Goal: Task Accomplishment & Management: Complete application form

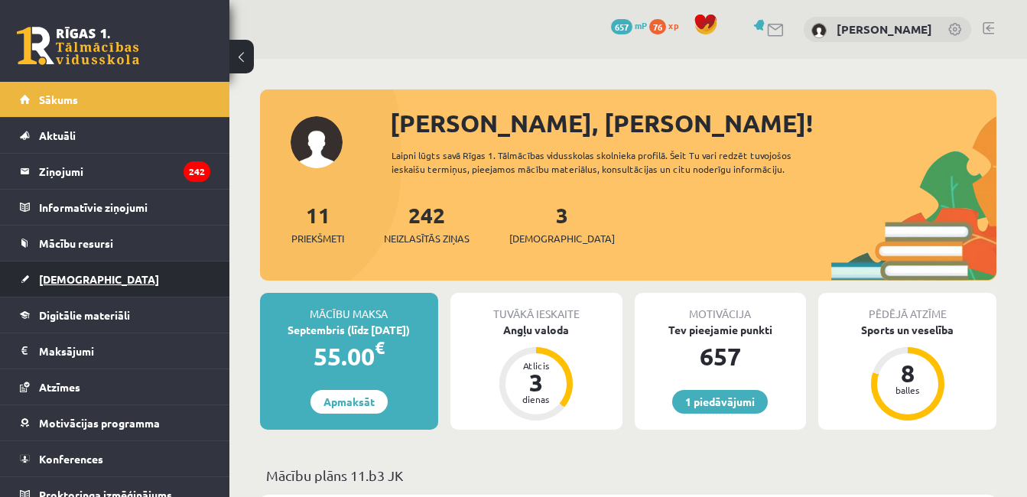
click at [86, 283] on link "[DEMOGRAPHIC_DATA]" at bounding box center [115, 279] width 190 height 35
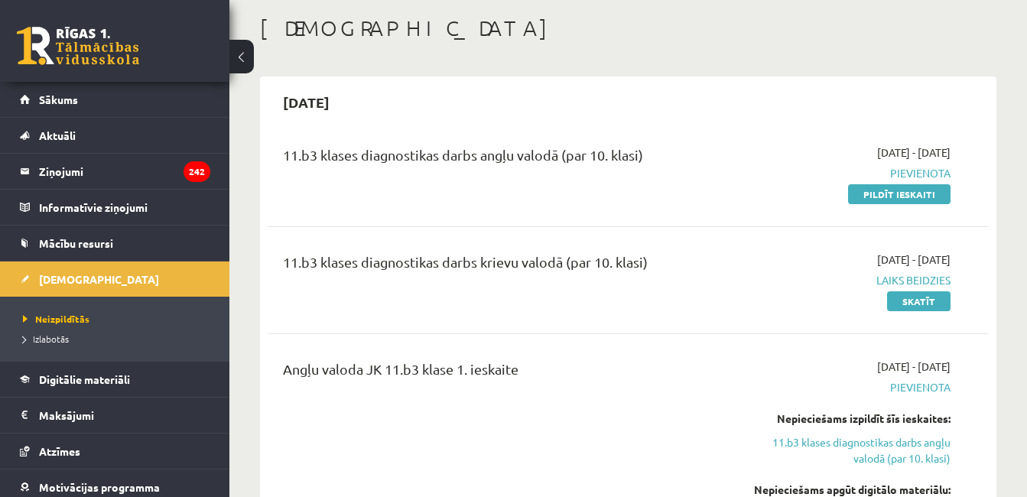
scroll to position [93, 0]
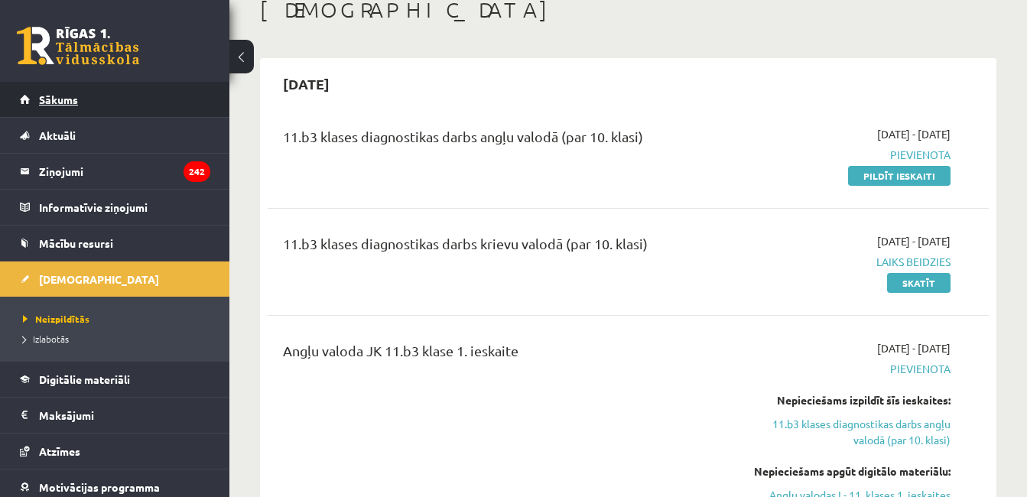
click at [108, 100] on link "Sākums" at bounding box center [115, 99] width 190 height 35
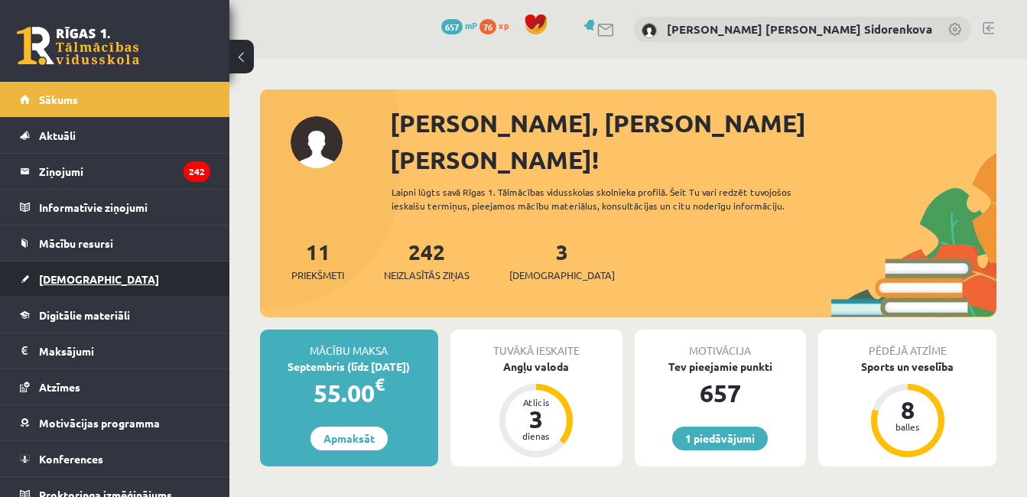
click at [115, 279] on link "[DEMOGRAPHIC_DATA]" at bounding box center [115, 279] width 190 height 35
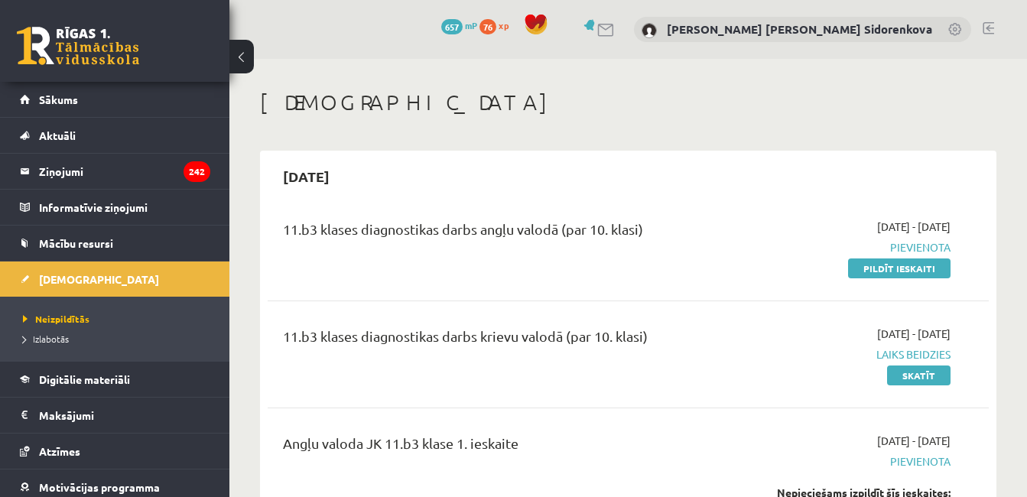
scroll to position [464, 0]
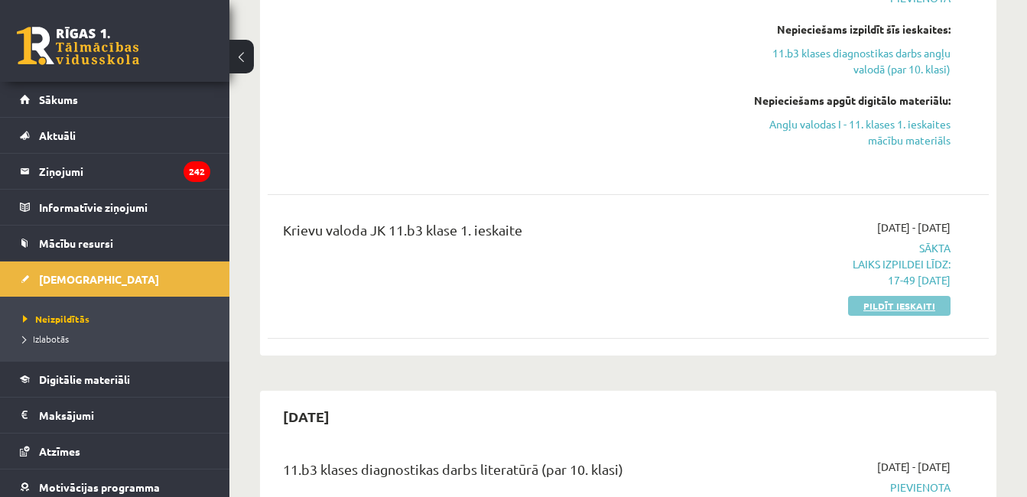
click at [890, 303] on link "Pildīt ieskaiti" at bounding box center [899, 306] width 103 height 20
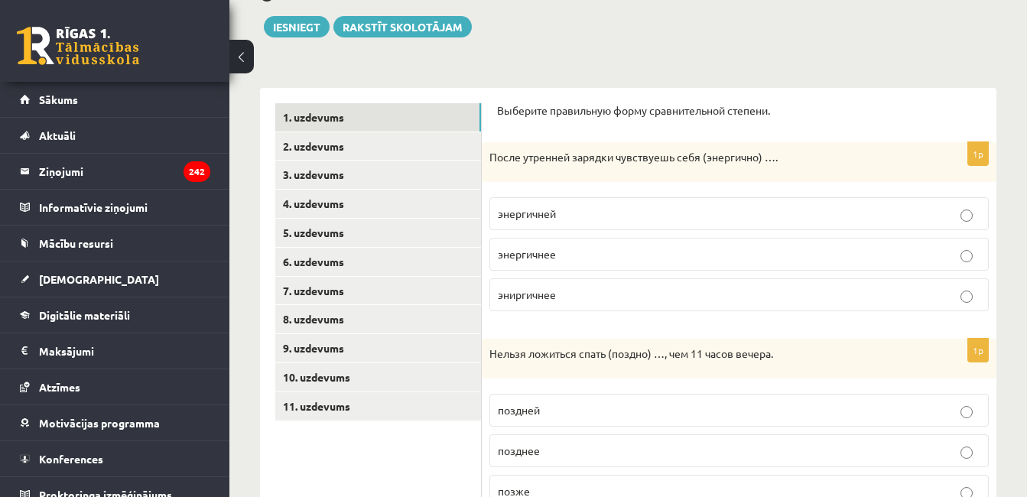
scroll to position [174, 0]
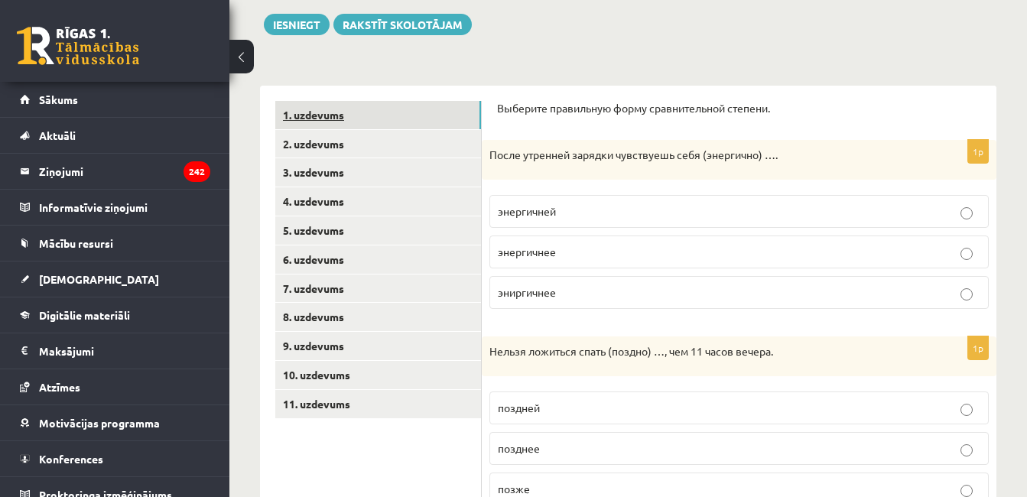
click at [431, 116] on link "1. uzdevums" at bounding box center [378, 115] width 206 height 28
click at [903, 249] on p "энергичнее" at bounding box center [739, 252] width 483 height 16
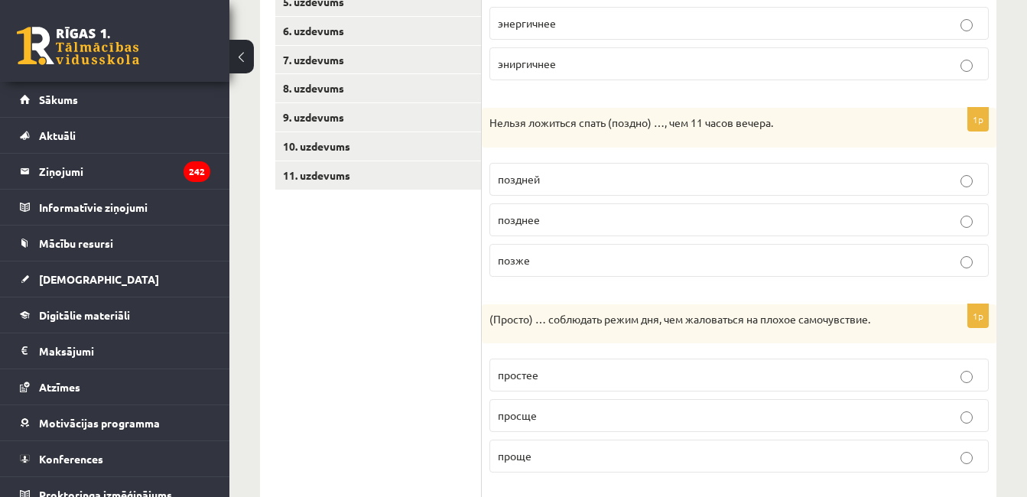
scroll to position [407, 0]
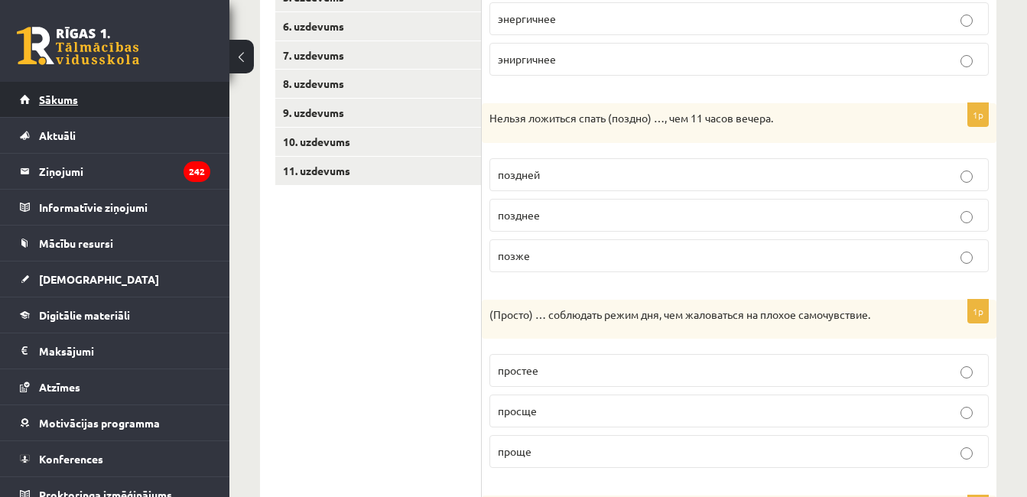
click at [156, 94] on link "Sākums" at bounding box center [115, 99] width 190 height 35
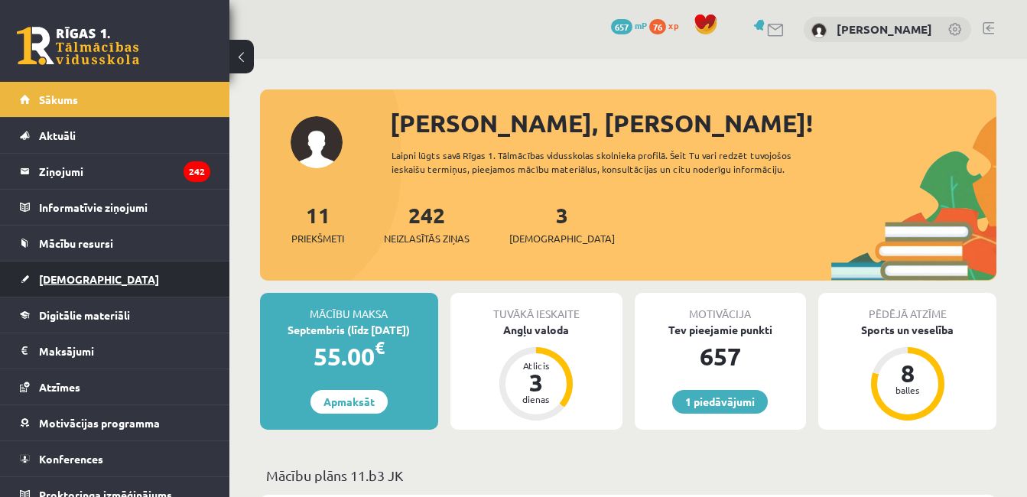
click at [129, 266] on link "[DEMOGRAPHIC_DATA]" at bounding box center [115, 279] width 190 height 35
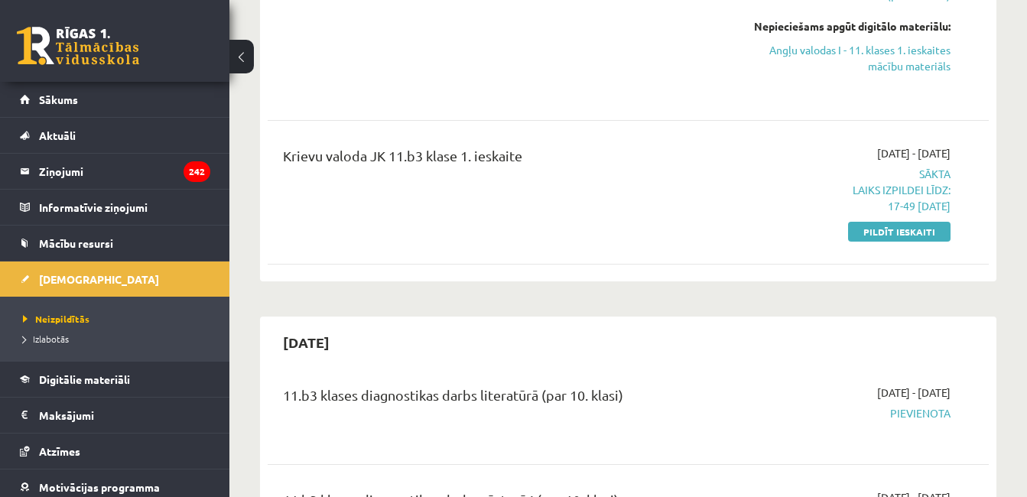
scroll to position [334, 0]
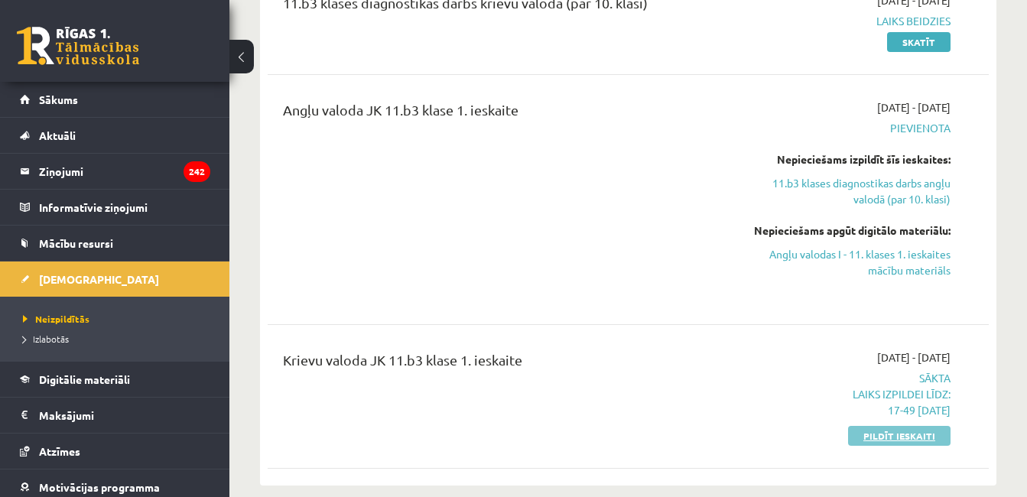
click at [911, 431] on link "Pildīt ieskaiti" at bounding box center [899, 436] width 103 height 20
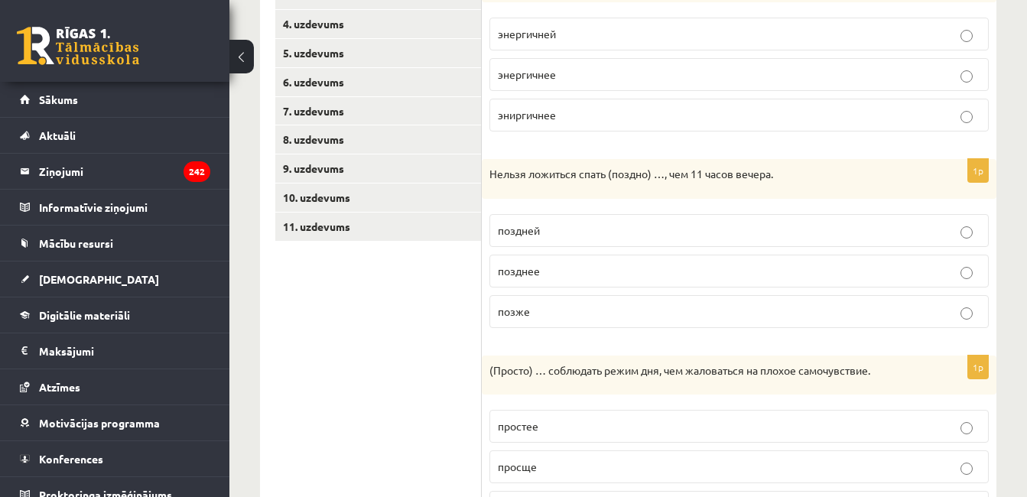
scroll to position [373, 0]
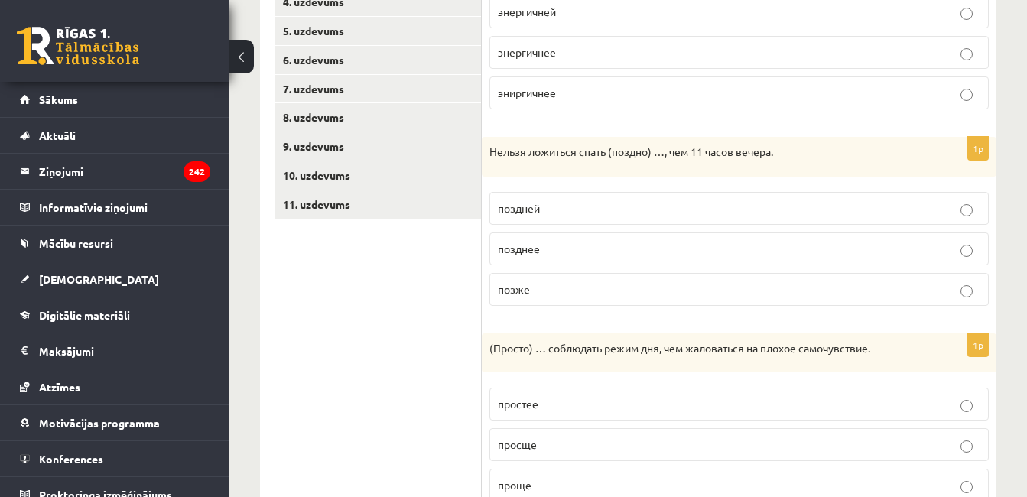
click at [928, 292] on p "позже" at bounding box center [739, 290] width 483 height 16
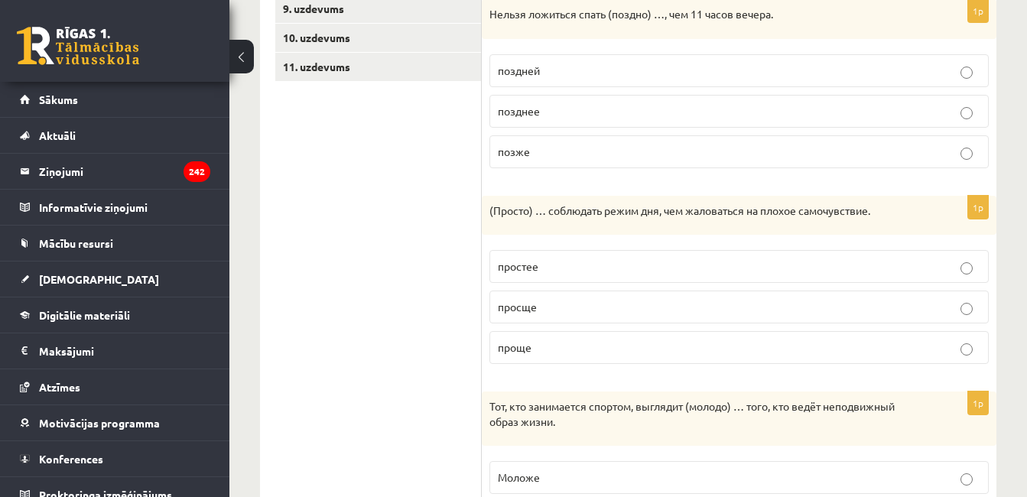
scroll to position [518, 0]
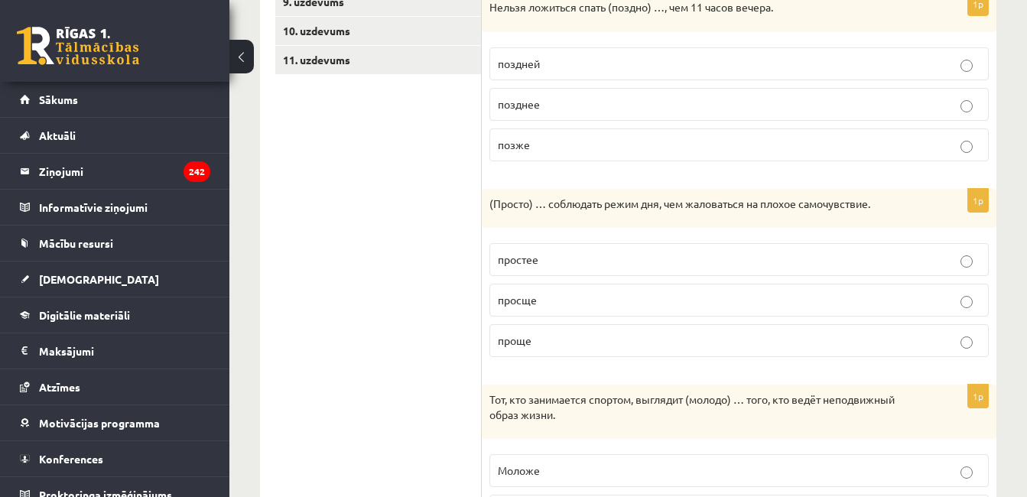
click at [873, 340] on p "проще" at bounding box center [739, 341] width 483 height 16
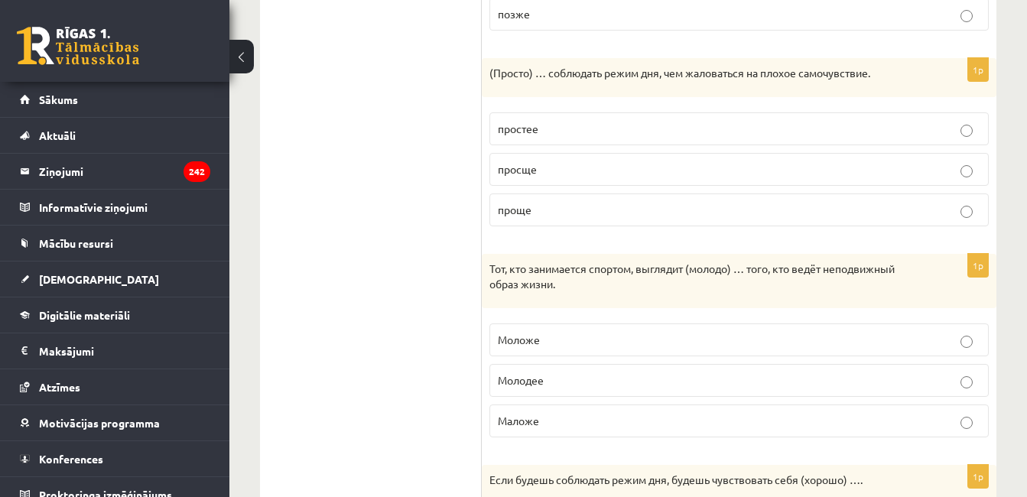
scroll to position [656, 0]
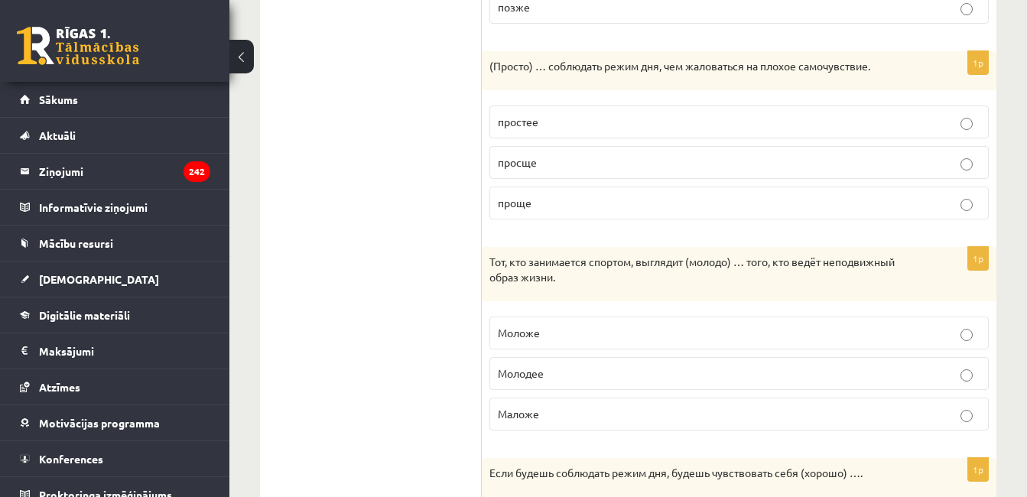
click at [777, 330] on p "Моложе" at bounding box center [739, 333] width 483 height 16
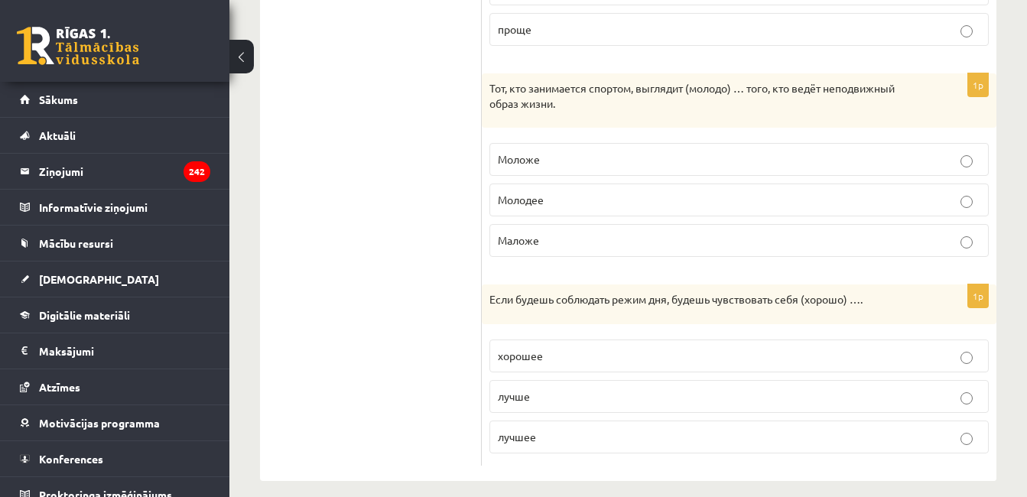
scroll to position [845, 0]
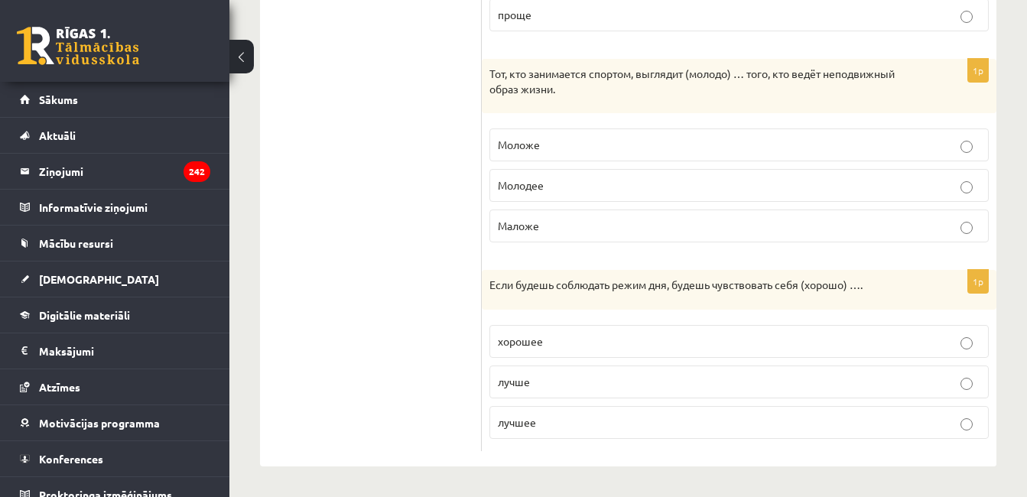
click at [962, 376] on p "лучше" at bounding box center [739, 382] width 483 height 16
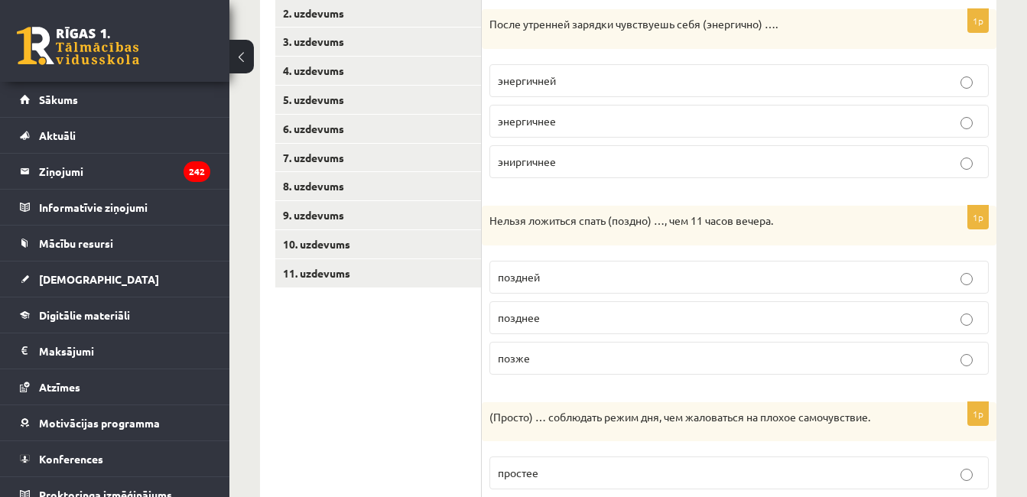
scroll to position [285, 0]
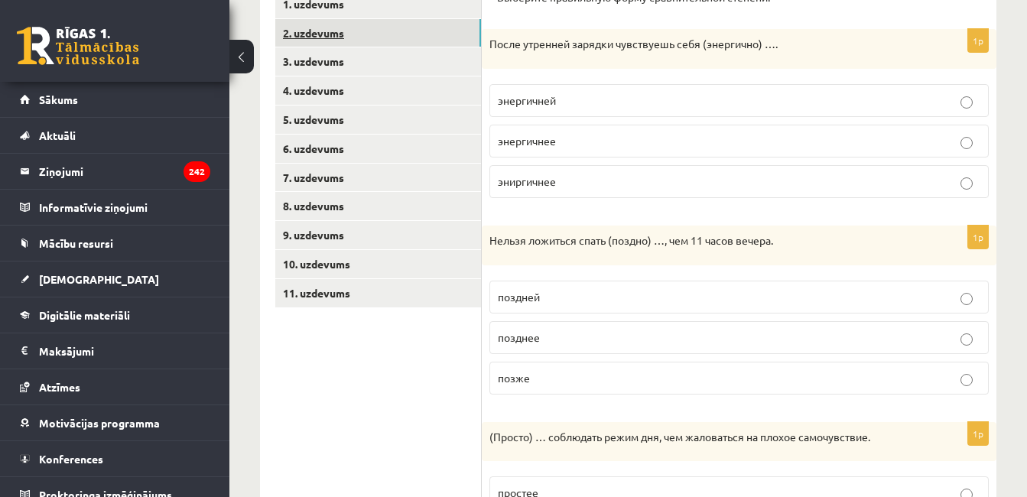
click at [459, 39] on link "2. uzdevums" at bounding box center [378, 33] width 206 height 28
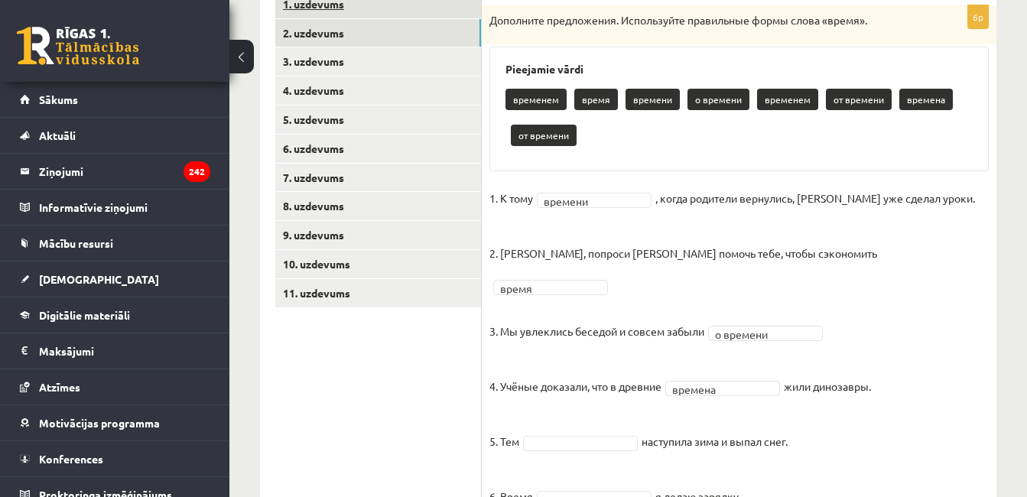
click at [456, 12] on link "1. uzdevums" at bounding box center [378, 4] width 206 height 28
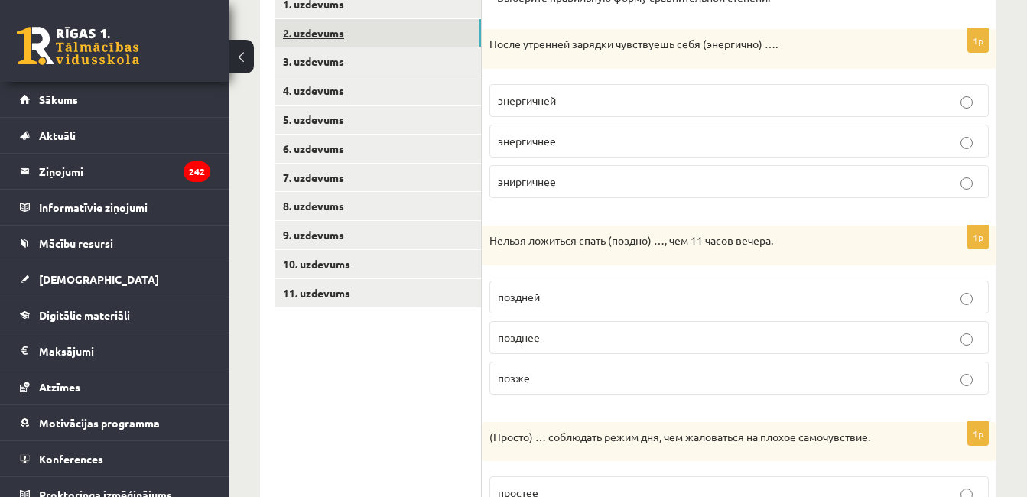
click at [467, 31] on link "2. uzdevums" at bounding box center [378, 33] width 206 height 28
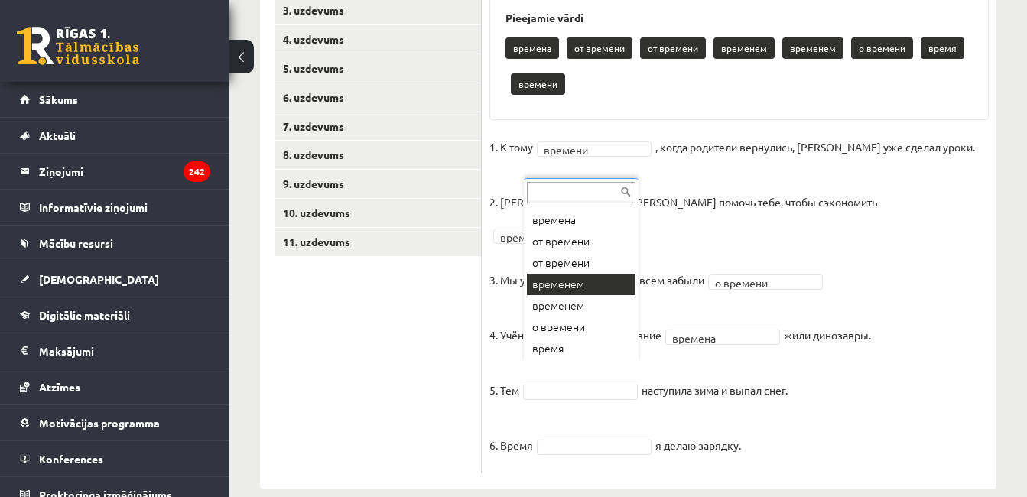
scroll to position [300, 0]
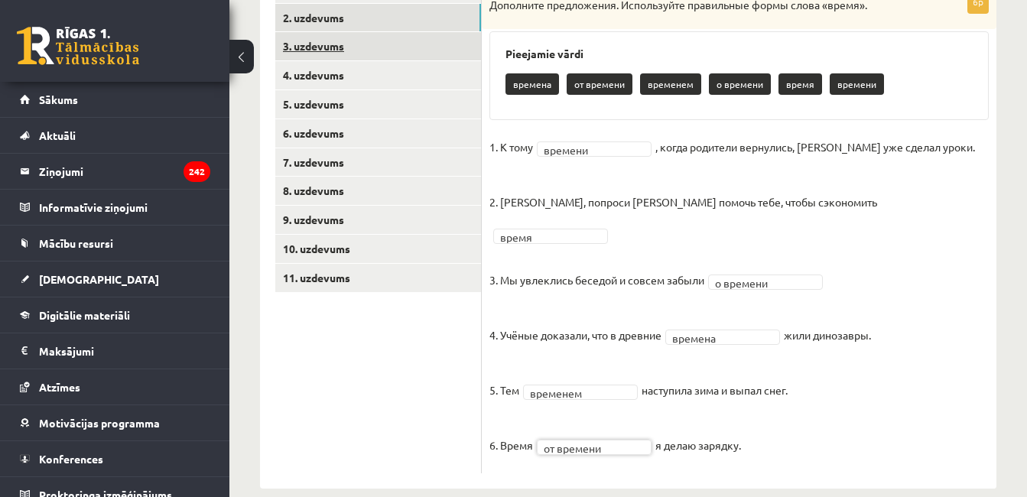
click at [433, 46] on link "3. uzdevums" at bounding box center [378, 46] width 206 height 28
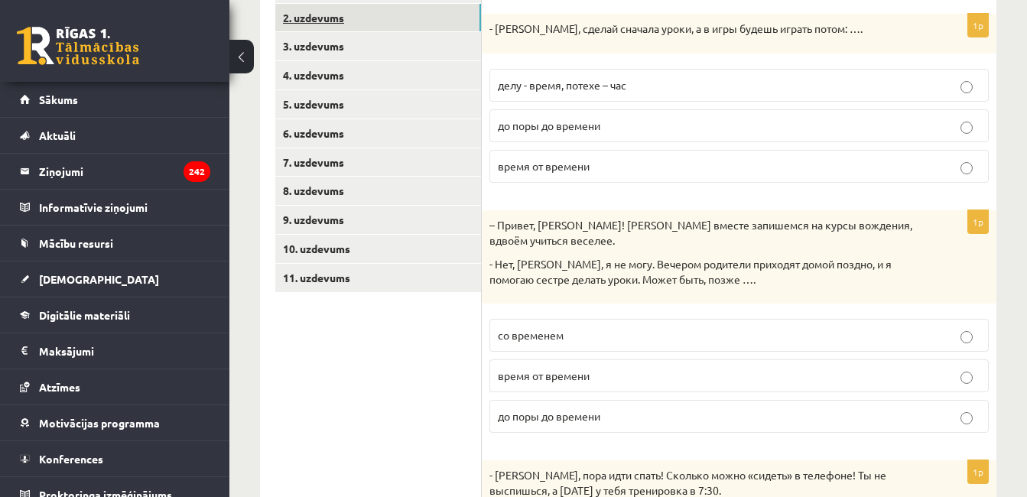
click at [430, 11] on link "2. uzdevums" at bounding box center [378, 18] width 206 height 28
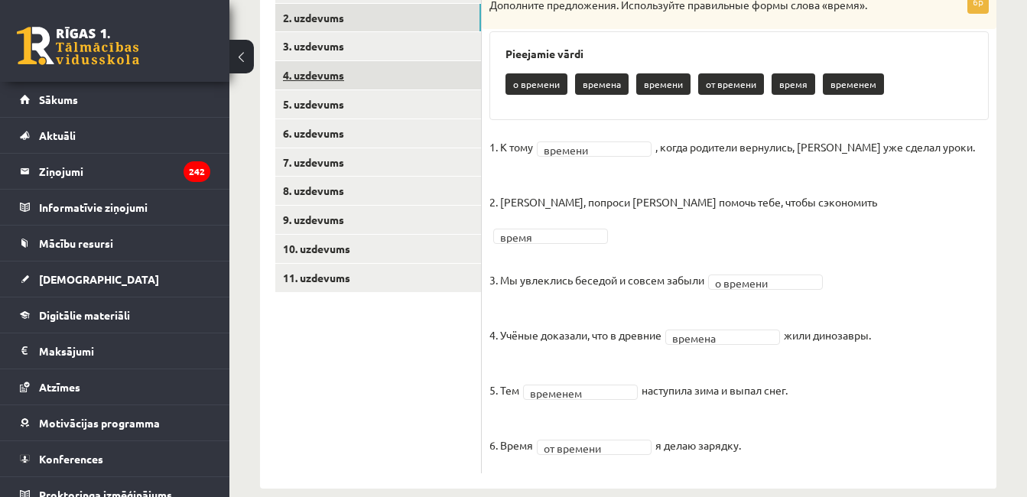
click at [409, 76] on link "4. uzdevums" at bounding box center [378, 75] width 206 height 28
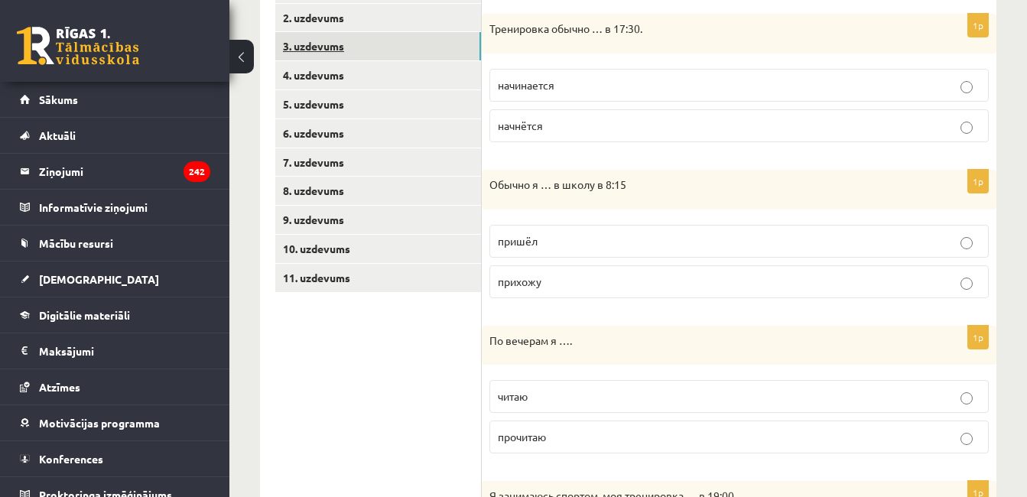
click at [401, 44] on link "3. uzdevums" at bounding box center [378, 46] width 206 height 28
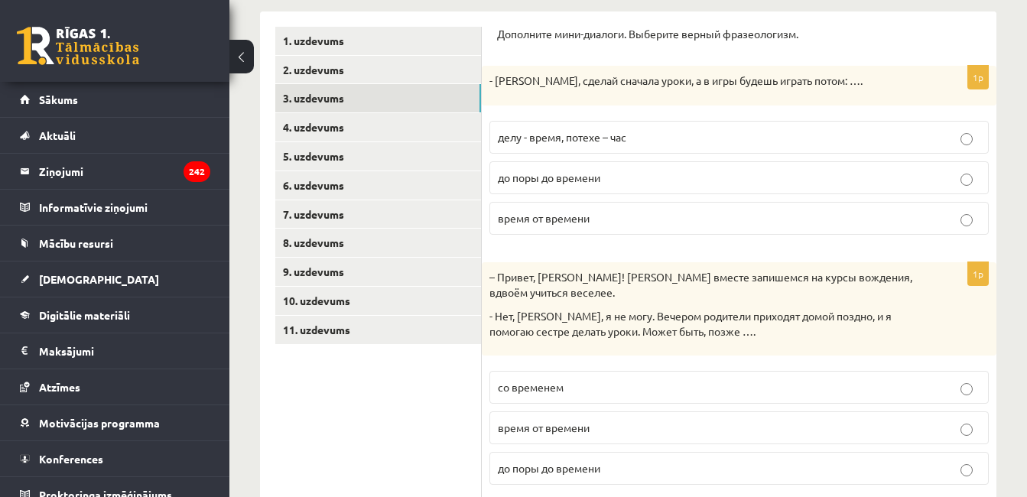
scroll to position [229, 0]
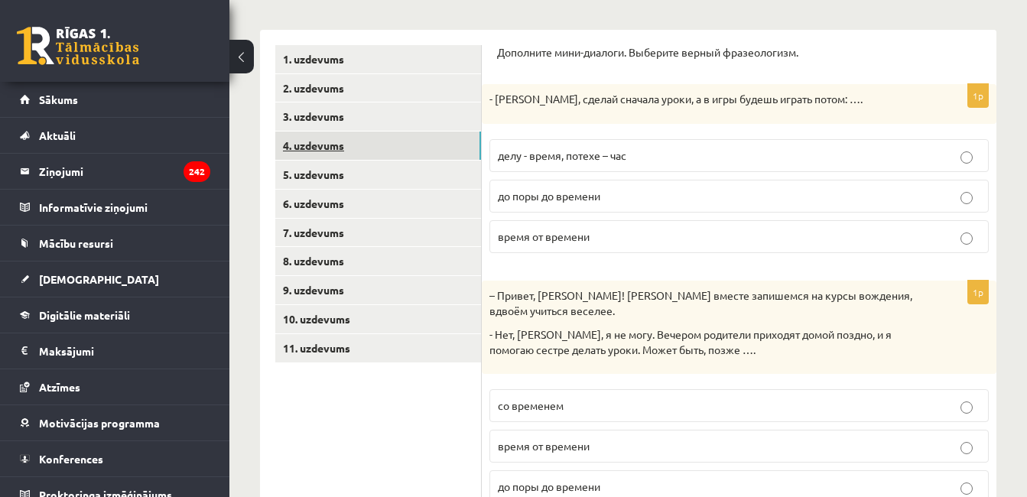
click at [453, 154] on link "4. uzdevums" at bounding box center [378, 146] width 206 height 28
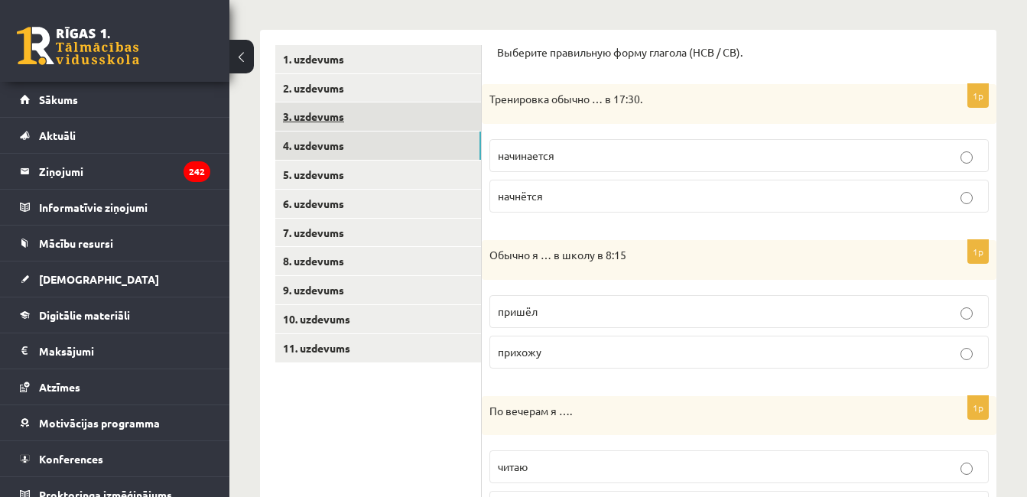
click at [448, 120] on link "3. uzdevums" at bounding box center [378, 117] width 206 height 28
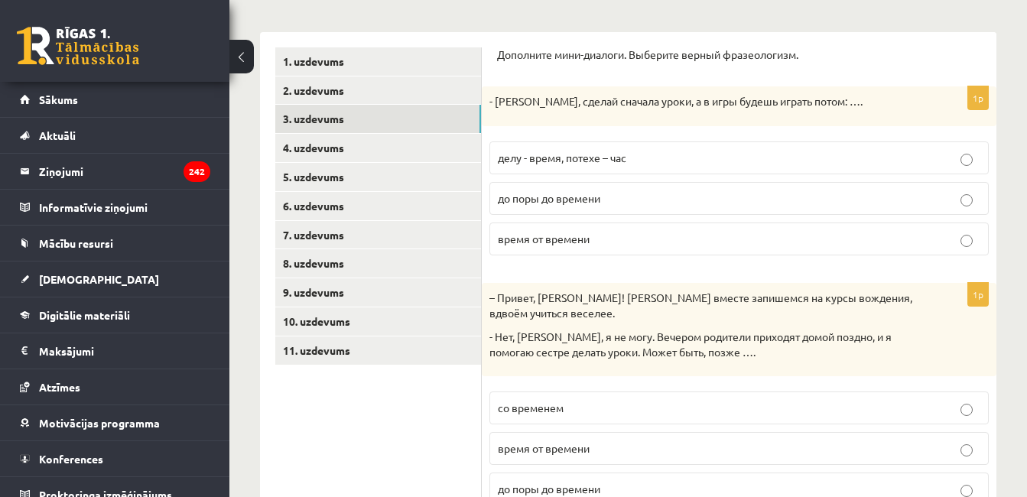
scroll to position [221, 0]
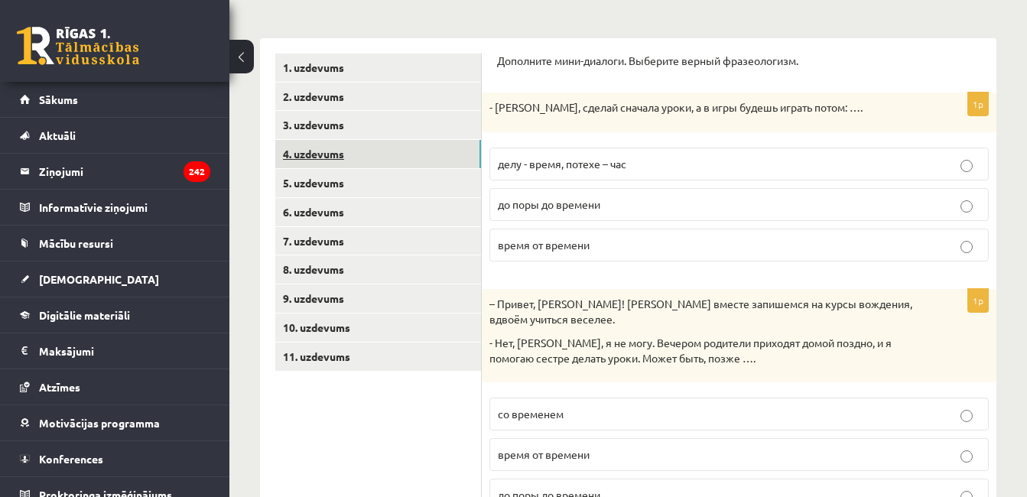
click at [461, 148] on link "4. uzdevums" at bounding box center [378, 154] width 206 height 28
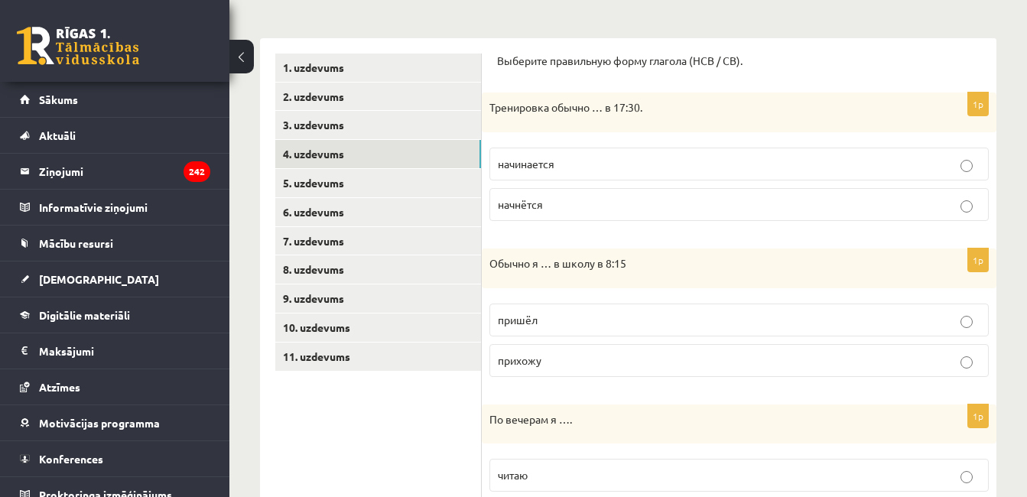
click at [952, 165] on p "начинается" at bounding box center [739, 164] width 483 height 16
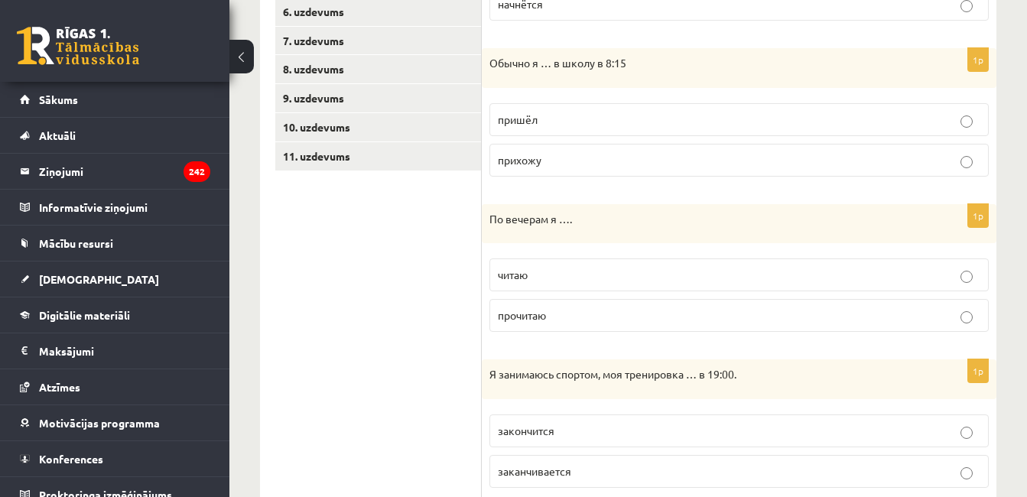
scroll to position [427, 0]
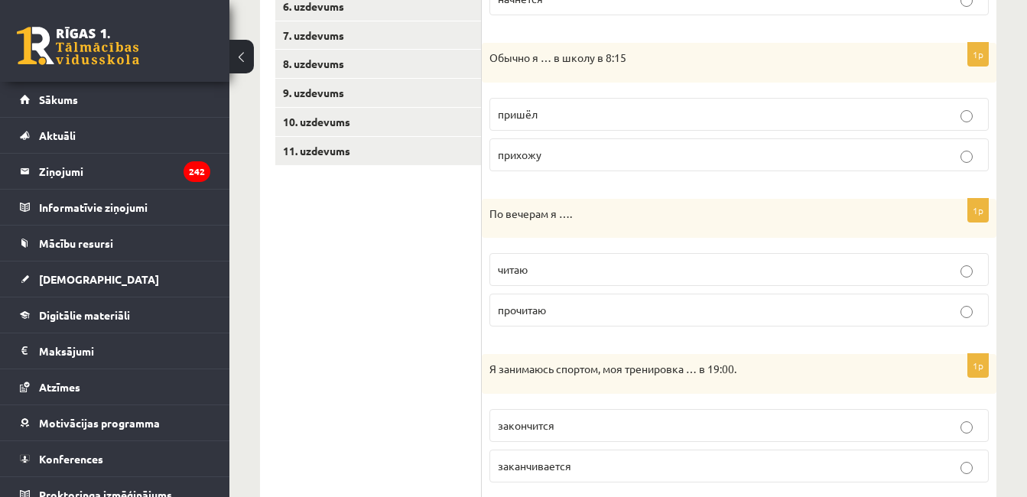
click at [958, 158] on p "прихожу" at bounding box center [739, 155] width 483 height 16
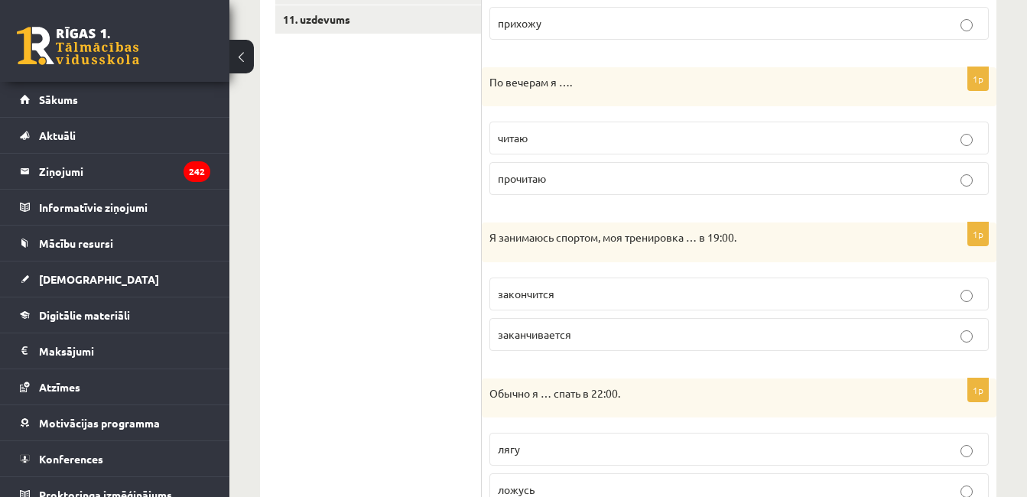
scroll to position [556, 0]
click at [871, 151] on label "читаю" at bounding box center [740, 140] width 500 height 33
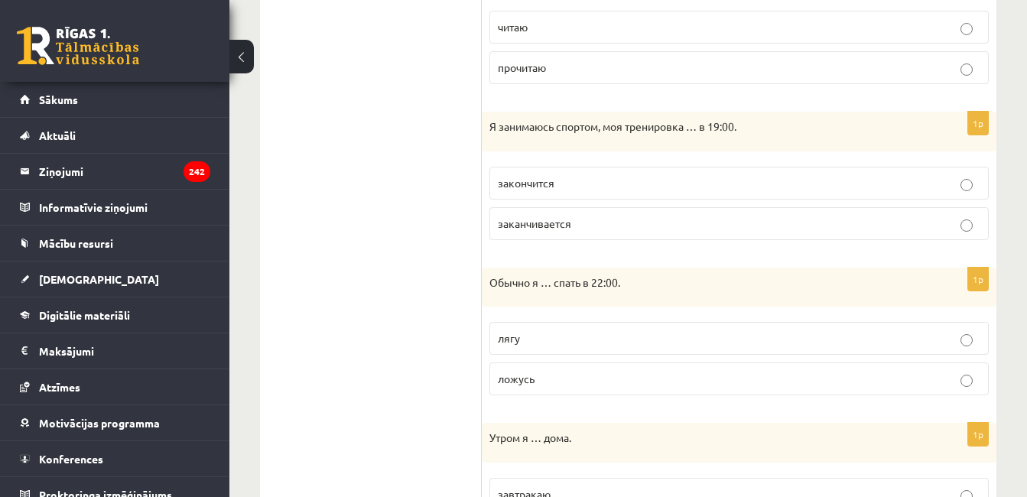
scroll to position [711, 0]
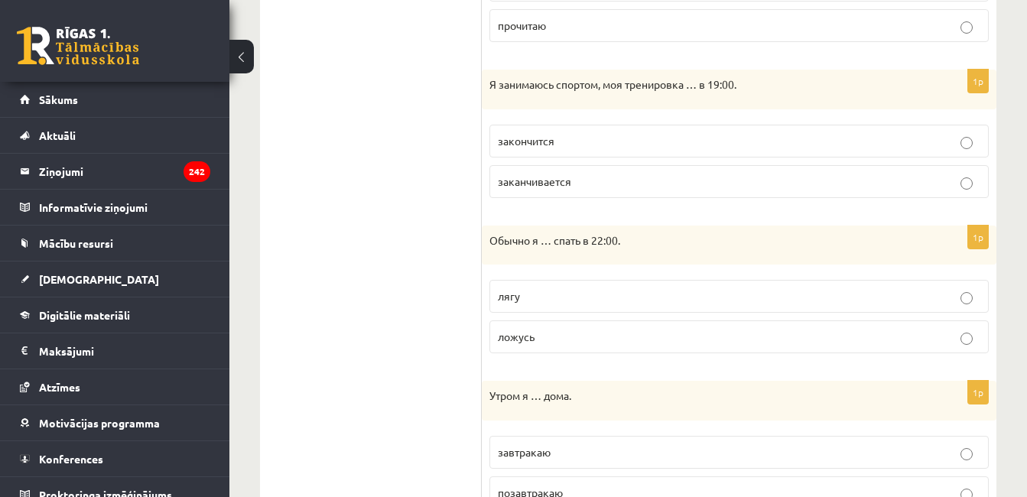
click at [832, 194] on label "заканчивается" at bounding box center [740, 181] width 500 height 33
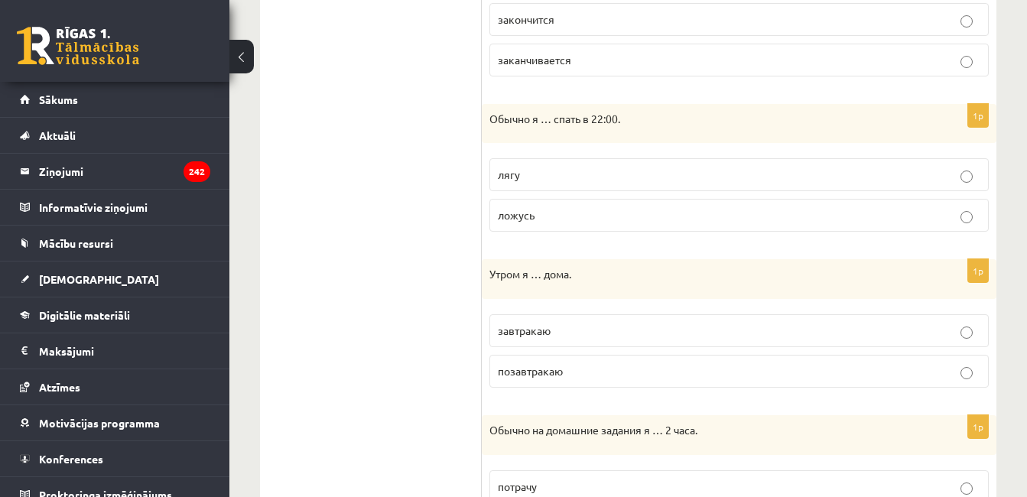
scroll to position [841, 0]
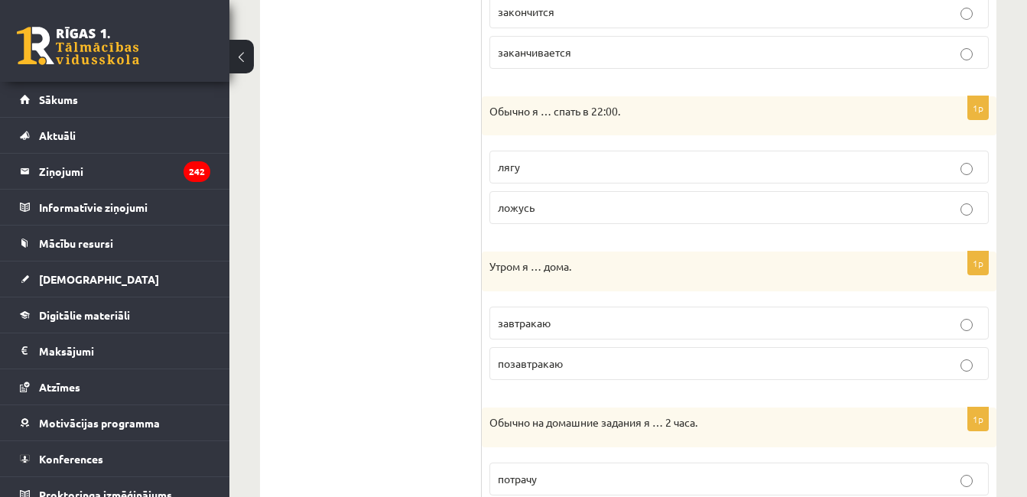
click at [958, 205] on p "ложусь" at bounding box center [739, 208] width 483 height 16
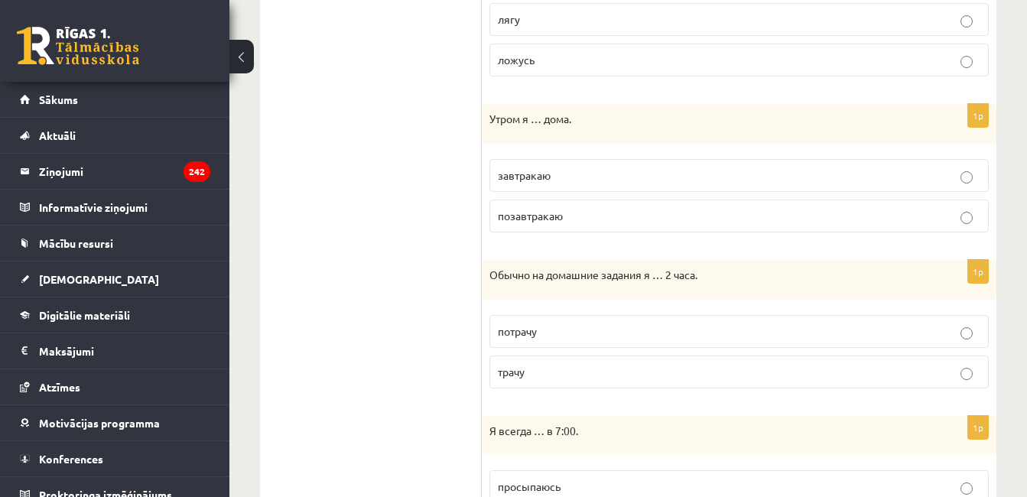
scroll to position [991, 0]
click at [861, 183] on label "завтракаю" at bounding box center [740, 173] width 500 height 33
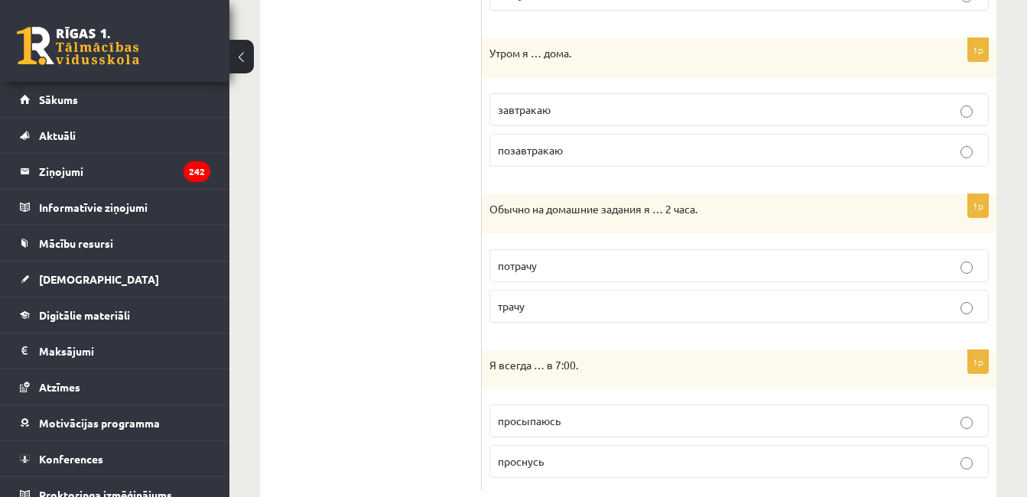
scroll to position [1094, 0]
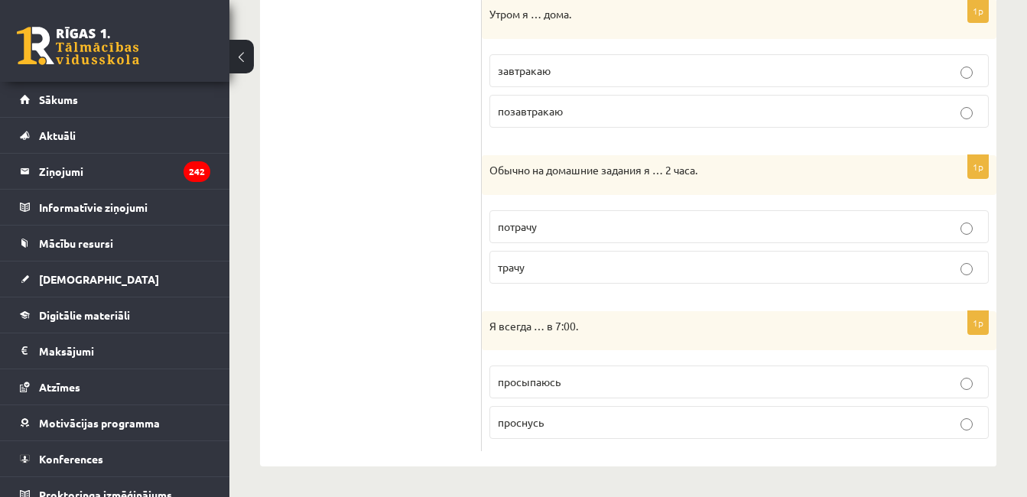
click at [772, 282] on label "трачу" at bounding box center [740, 267] width 500 height 33
click at [734, 383] on p "просыпаюсь" at bounding box center [739, 382] width 483 height 16
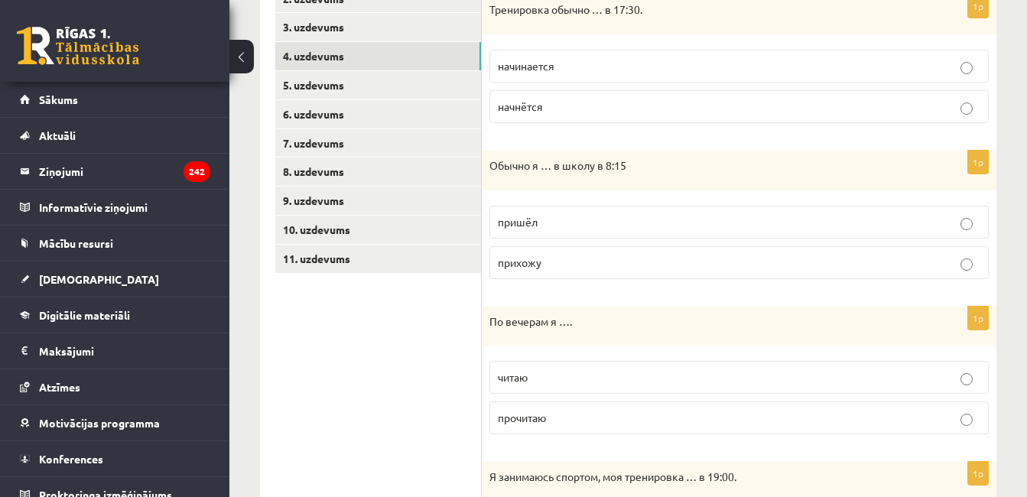
scroll to position [301, 0]
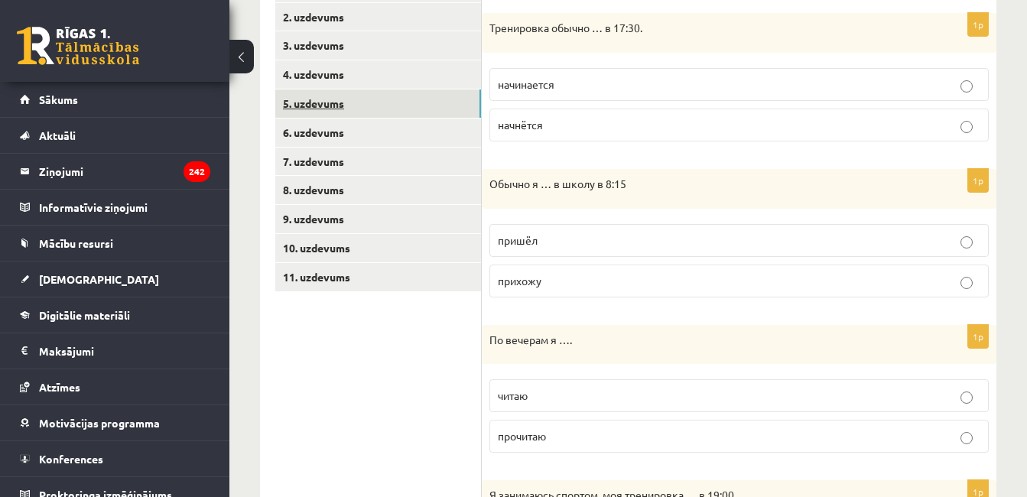
click at [441, 102] on link "5. uzdevums" at bounding box center [378, 104] width 206 height 28
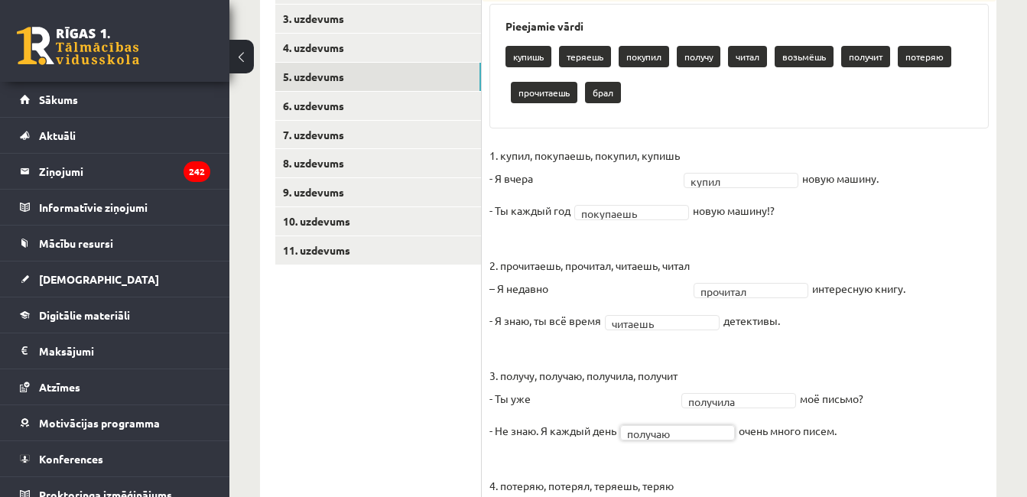
scroll to position [326, 0]
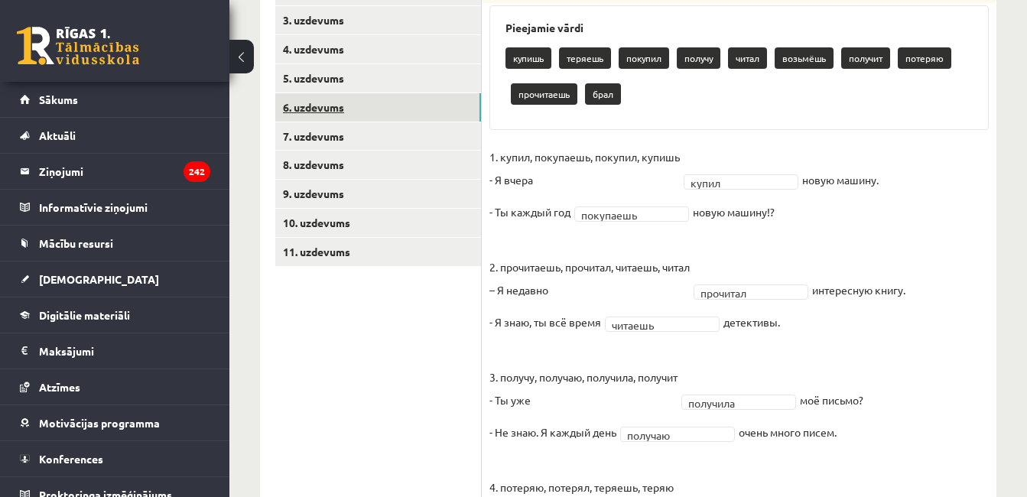
click at [416, 109] on link "6. uzdevums" at bounding box center [378, 107] width 206 height 28
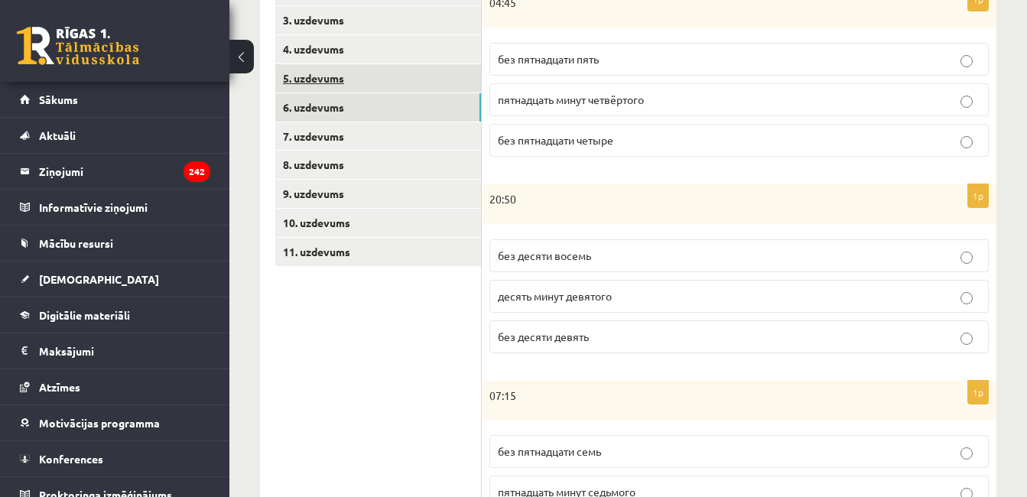
click at [412, 75] on link "5. uzdevums" at bounding box center [378, 78] width 206 height 28
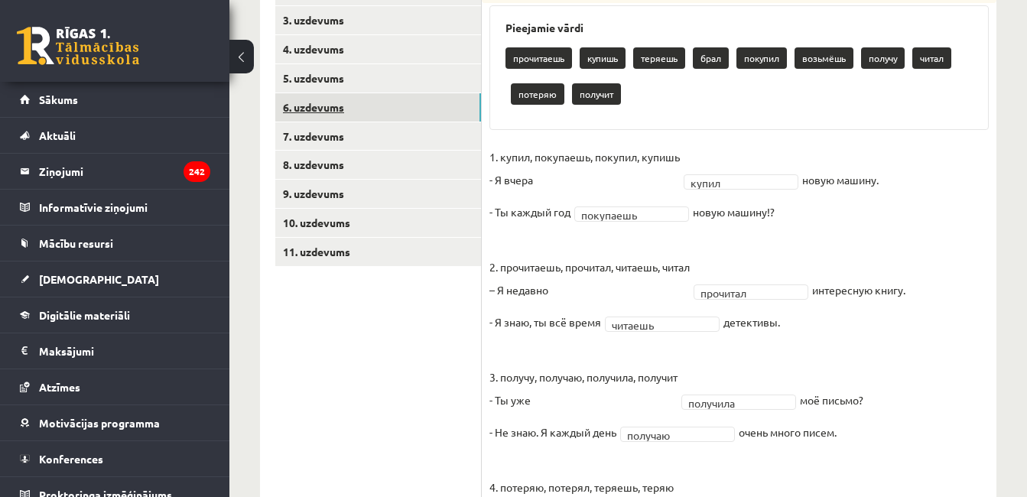
click at [428, 108] on link "6. uzdevums" at bounding box center [378, 107] width 206 height 28
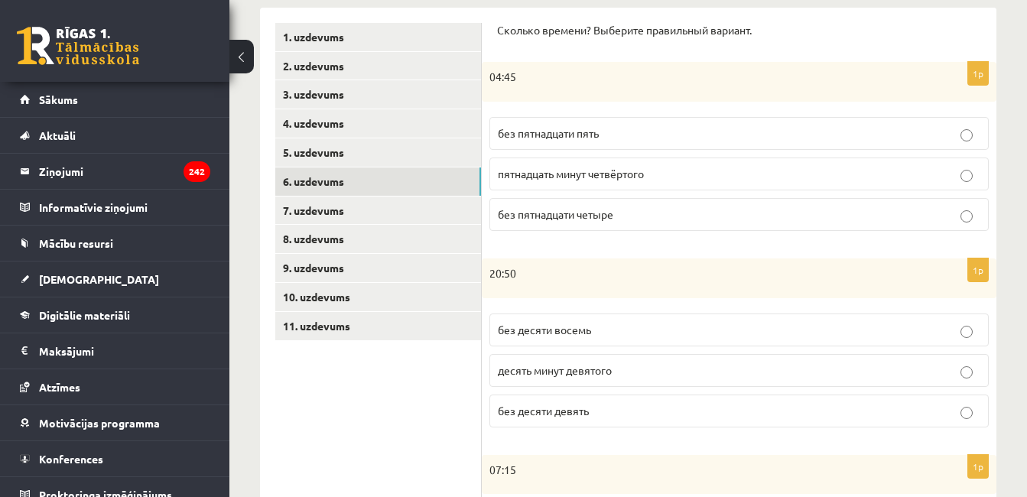
scroll to position [260, 0]
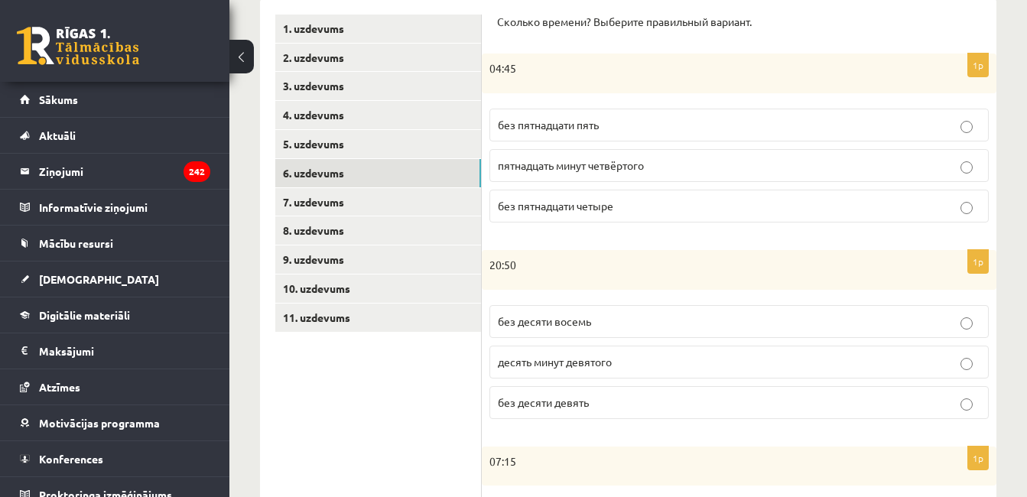
click at [910, 131] on p "без пятнадцати пять" at bounding box center [739, 125] width 483 height 16
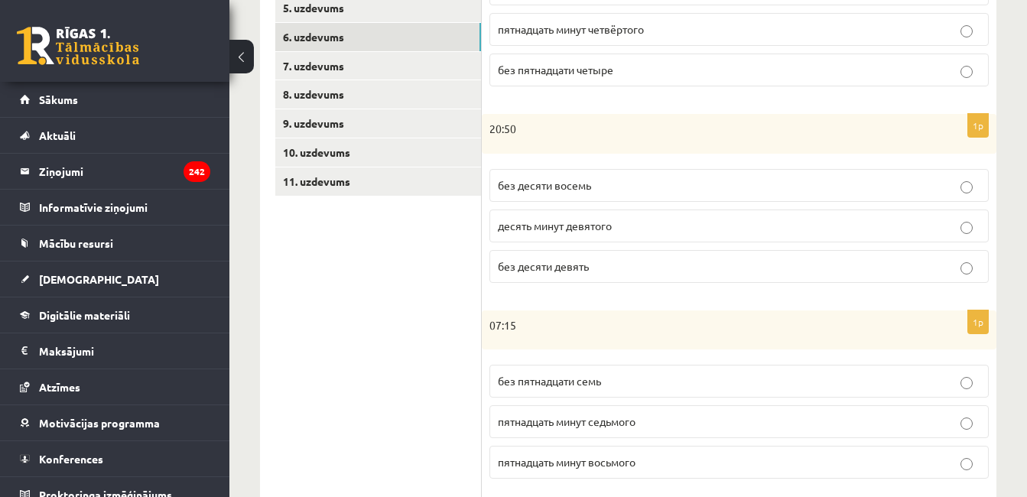
scroll to position [399, 0]
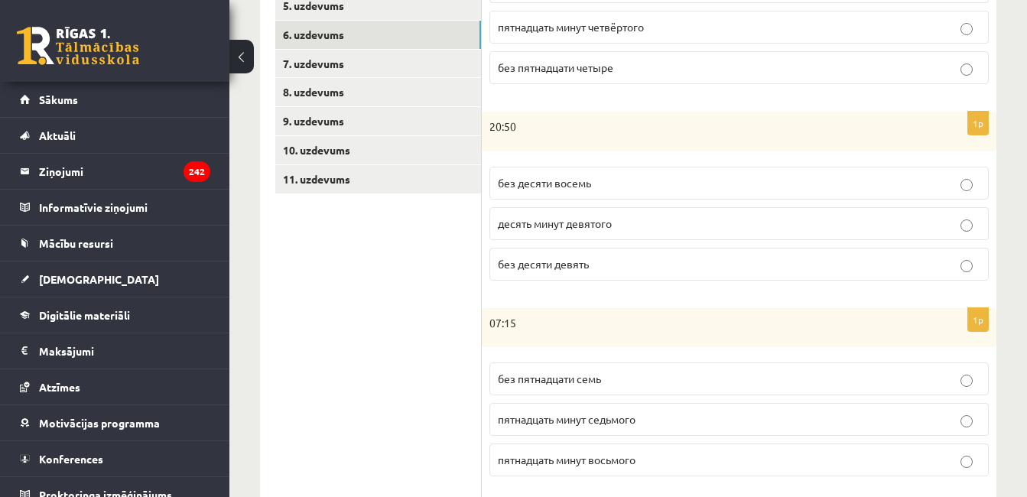
click at [886, 228] on p "десять минут девятого" at bounding box center [739, 224] width 483 height 16
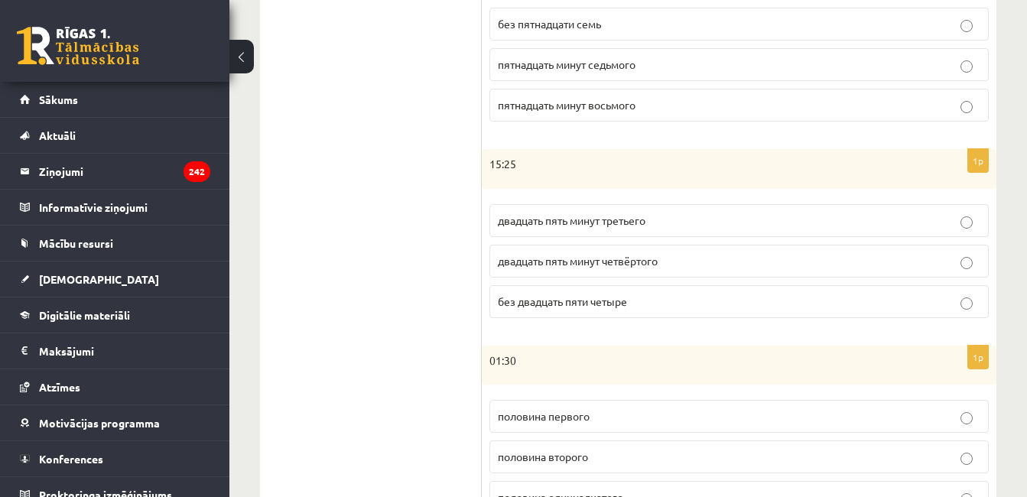
scroll to position [771, 0]
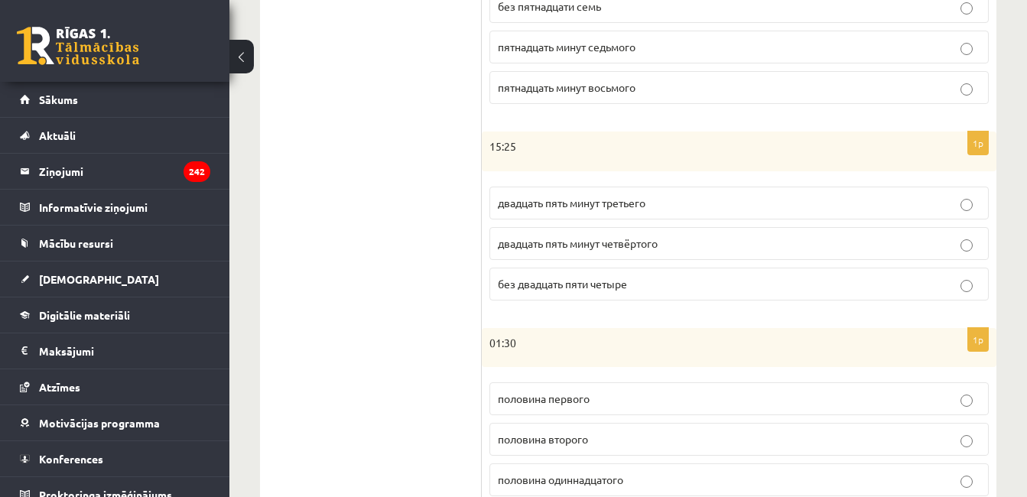
click at [858, 201] on p "двадцать пять минут третьего" at bounding box center [739, 203] width 483 height 16
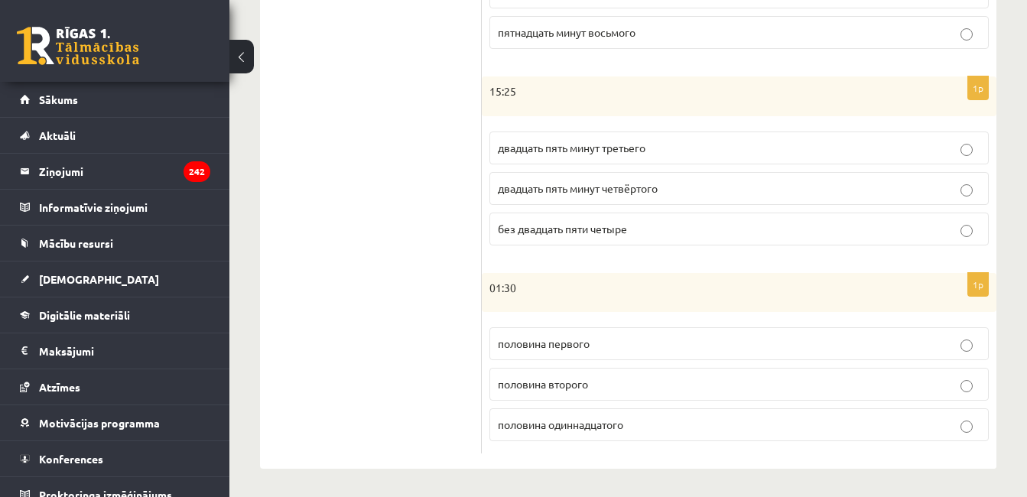
scroll to position [829, 0]
click at [855, 385] on p "половина второго" at bounding box center [739, 382] width 483 height 16
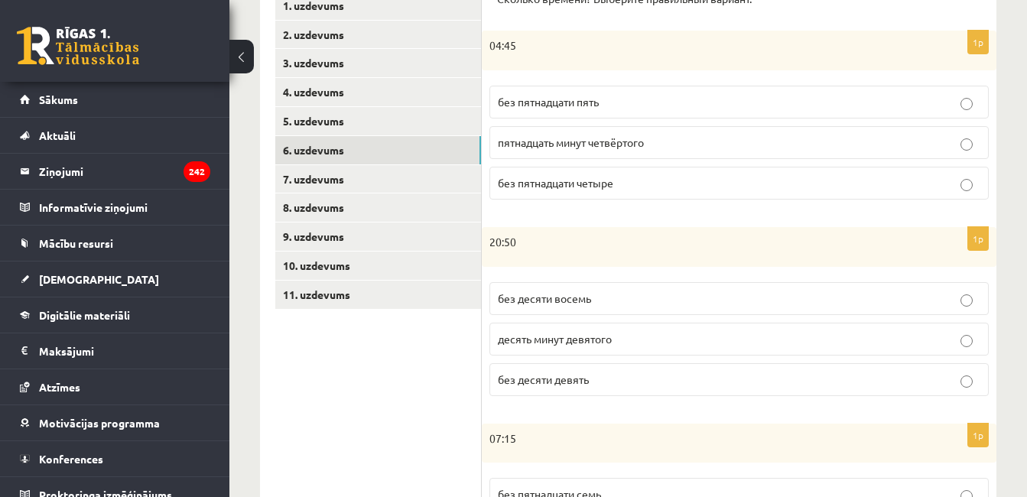
scroll to position [263, 0]
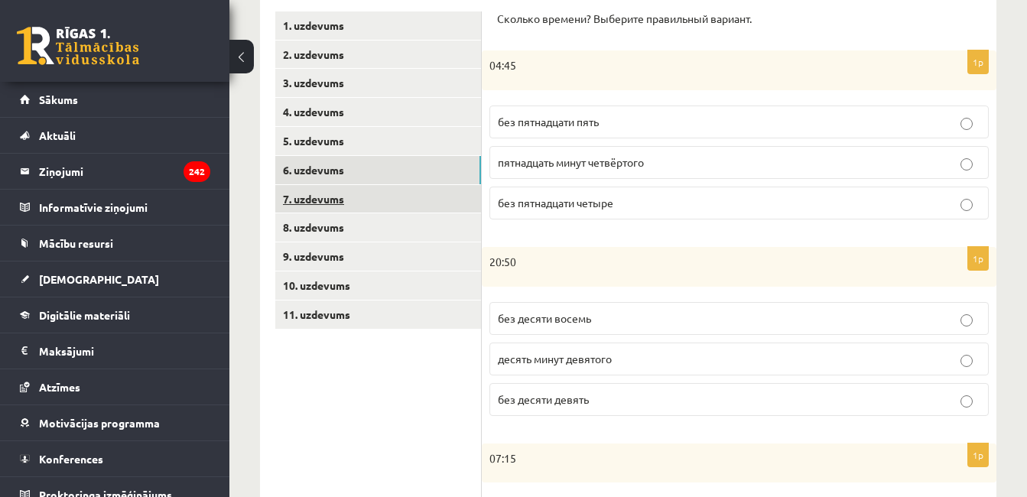
click at [457, 203] on link "7. uzdevums" at bounding box center [378, 199] width 206 height 28
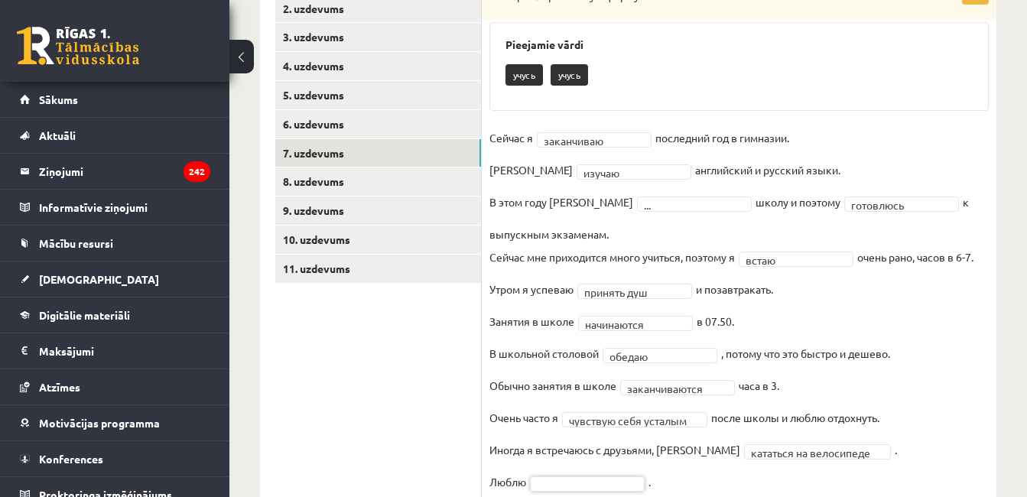
scroll to position [308, 0]
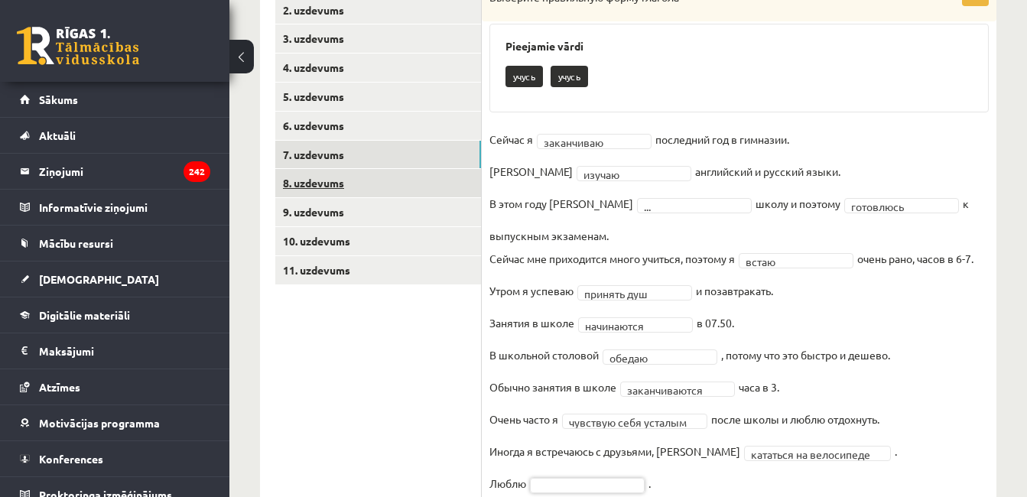
click at [453, 181] on link "8. uzdevums" at bounding box center [378, 183] width 206 height 28
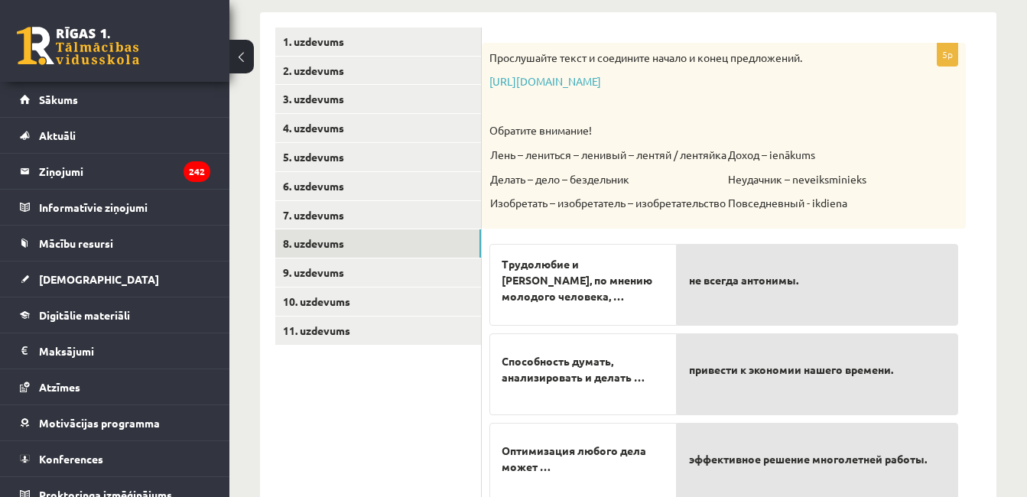
scroll to position [242, 0]
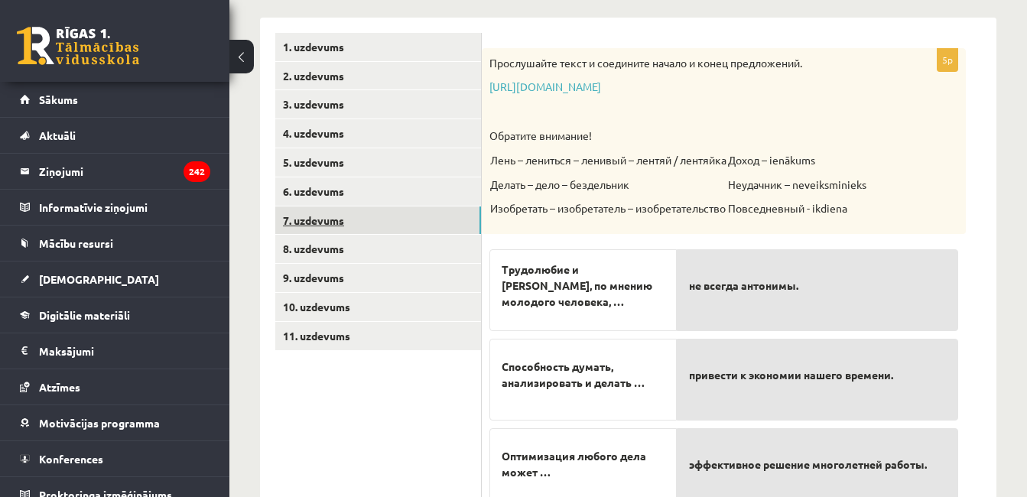
click at [456, 220] on link "7. uzdevums" at bounding box center [378, 221] width 206 height 28
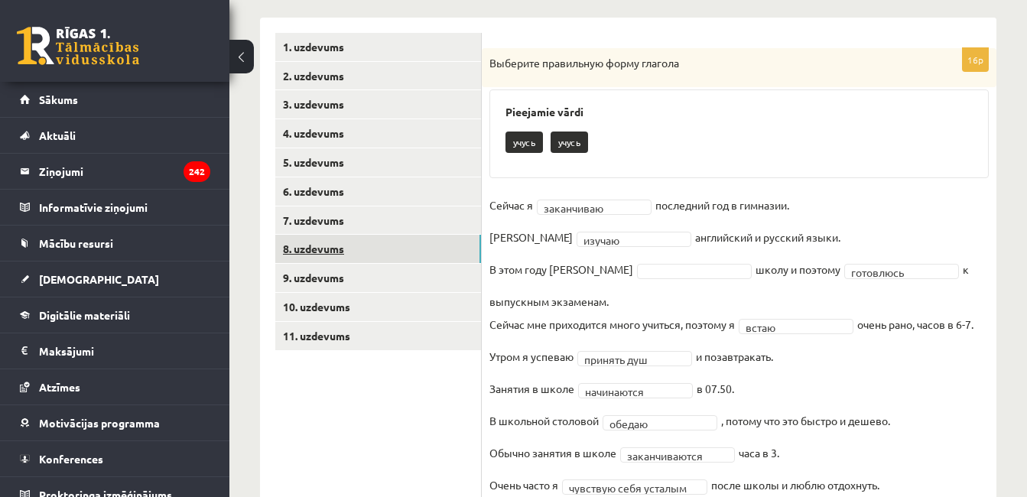
click at [431, 250] on link "8. uzdevums" at bounding box center [378, 249] width 206 height 28
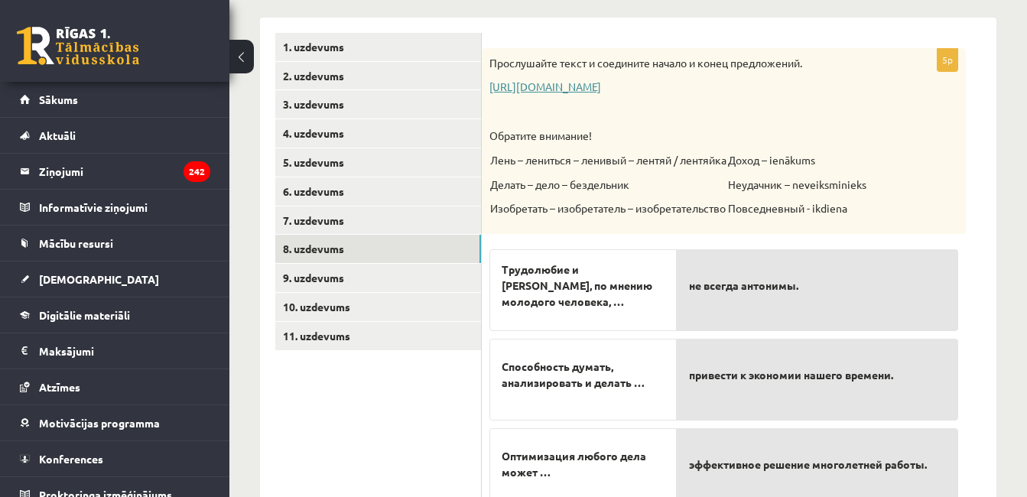
click at [601, 87] on link "https://www.zvaigzne.lv/upload/audio/100Urokov/2/49%202.mp3" at bounding box center [546, 87] width 112 height 14
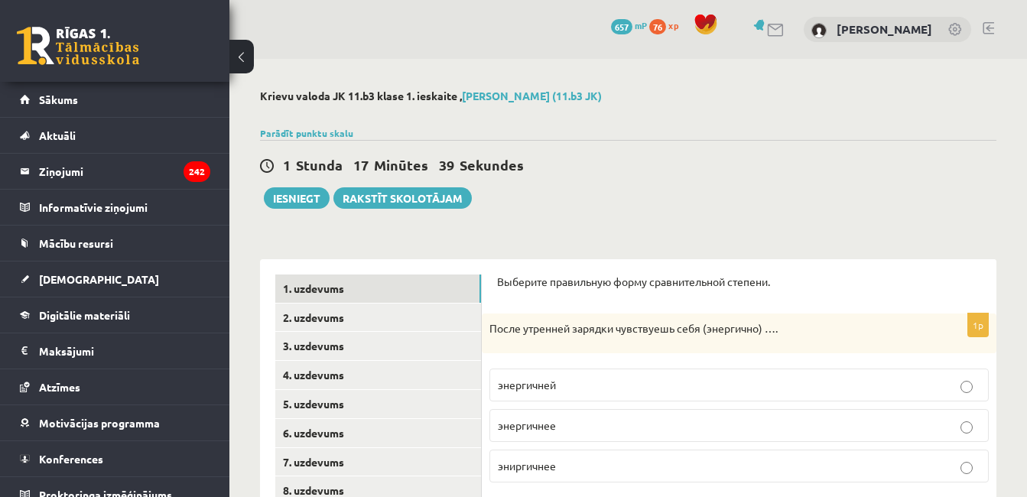
scroll to position [242, 0]
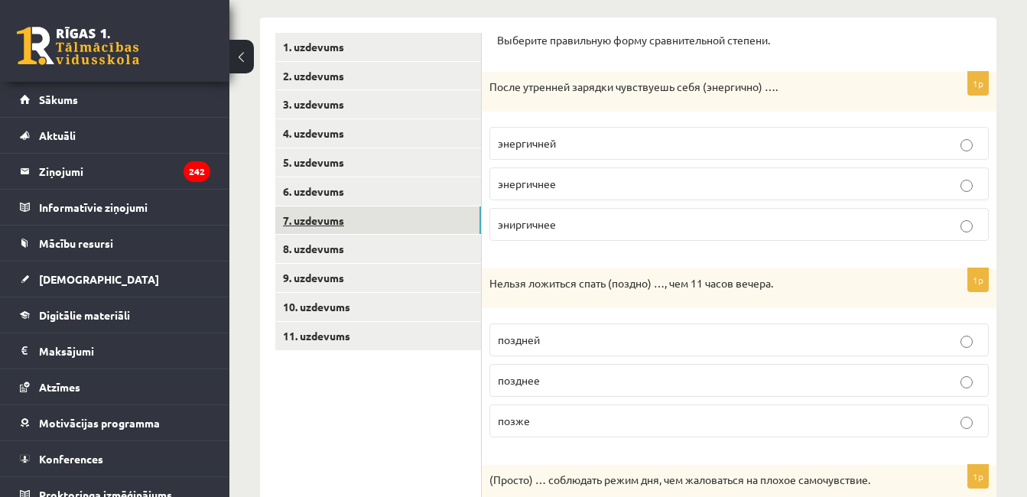
click at [403, 220] on link "7. uzdevums" at bounding box center [378, 221] width 206 height 28
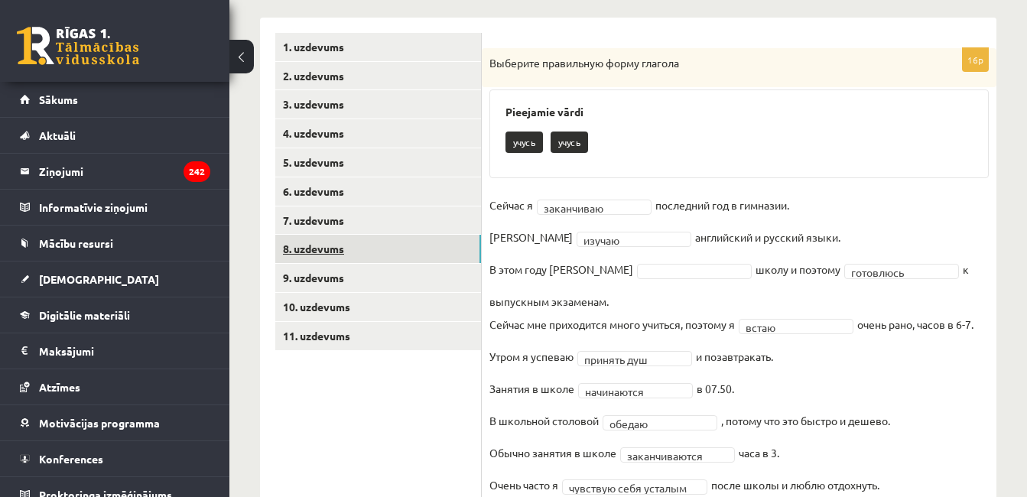
click at [405, 247] on link "8. uzdevums" at bounding box center [378, 249] width 206 height 28
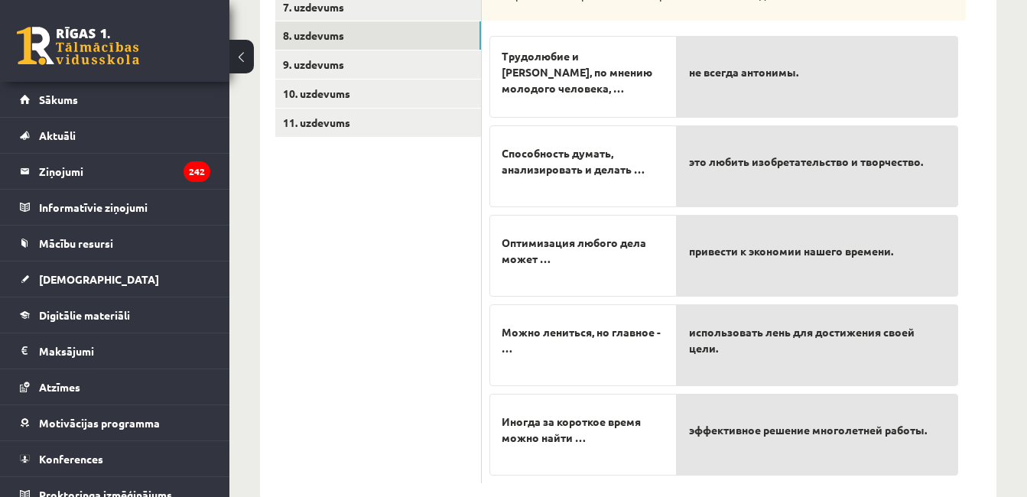
scroll to position [468, 0]
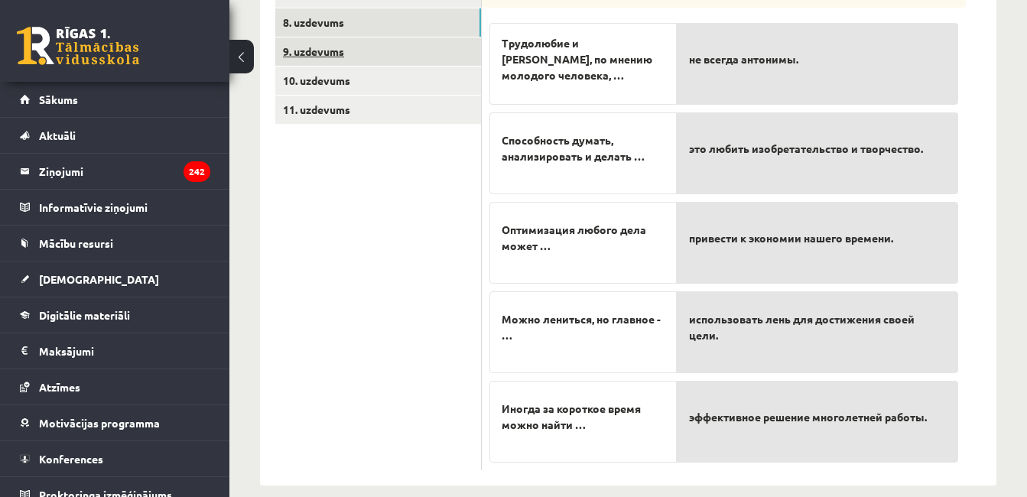
click at [425, 50] on link "9. uzdevums" at bounding box center [378, 51] width 206 height 28
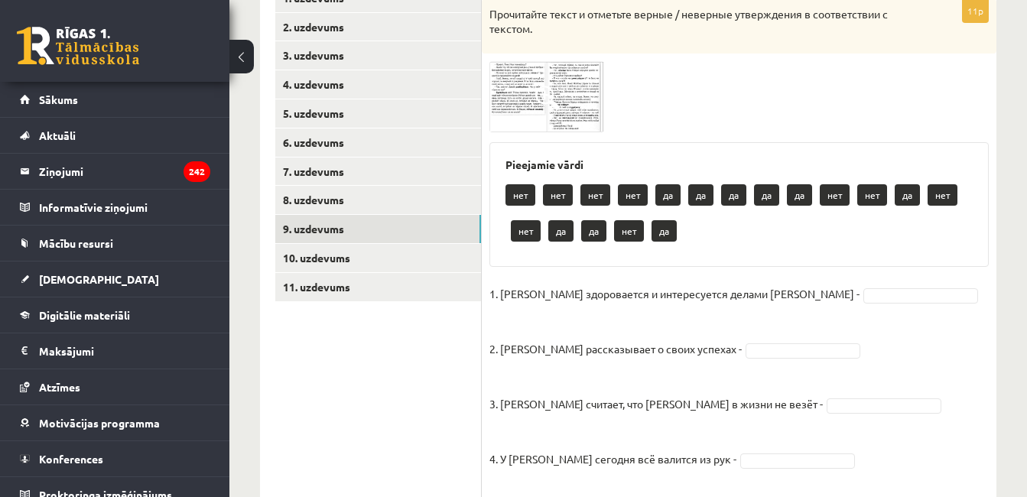
scroll to position [297, 0]
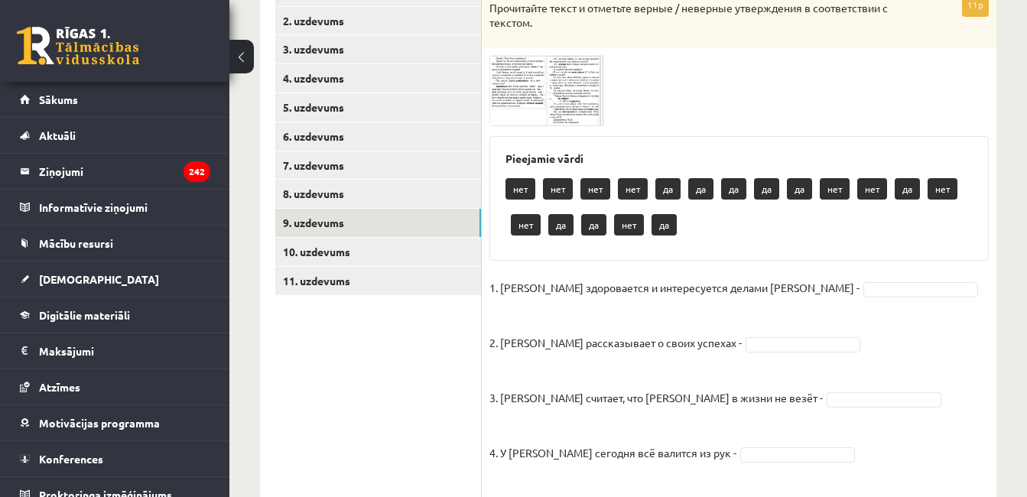
click at [512, 99] on img at bounding box center [547, 90] width 115 height 71
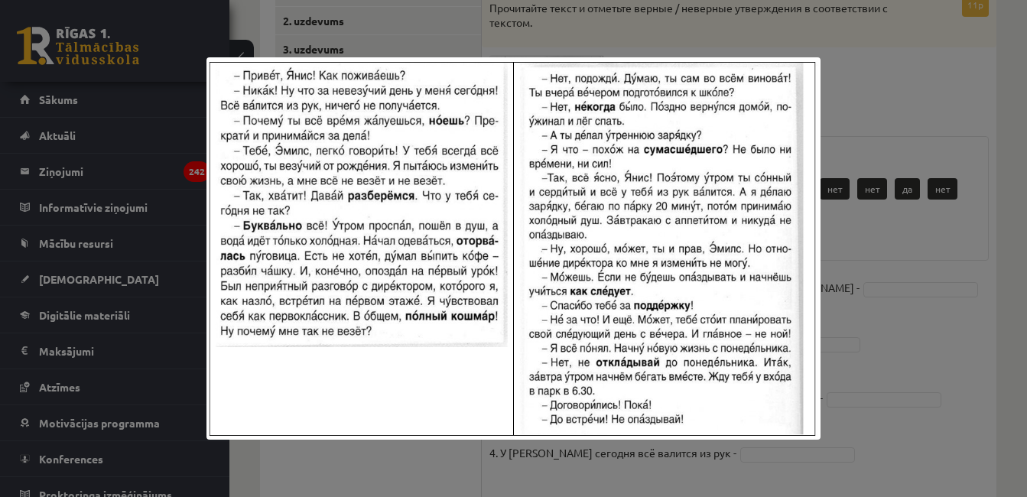
click at [835, 96] on div at bounding box center [513, 248] width 1027 height 497
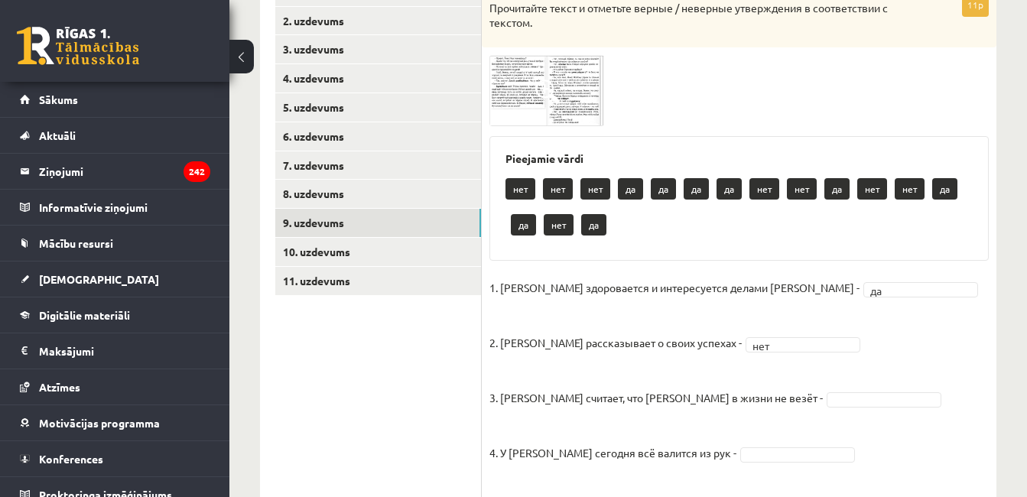
click at [516, 116] on img at bounding box center [547, 90] width 115 height 71
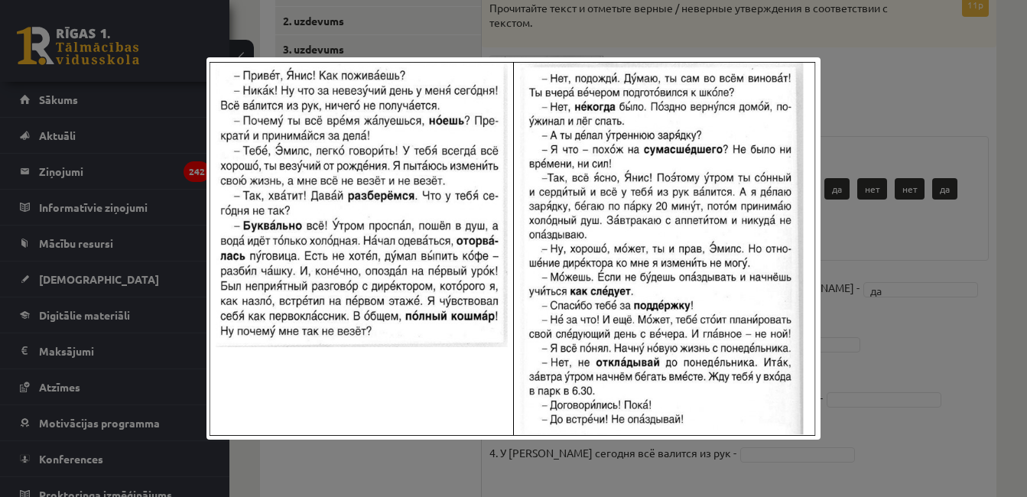
click at [852, 85] on div at bounding box center [513, 248] width 1027 height 497
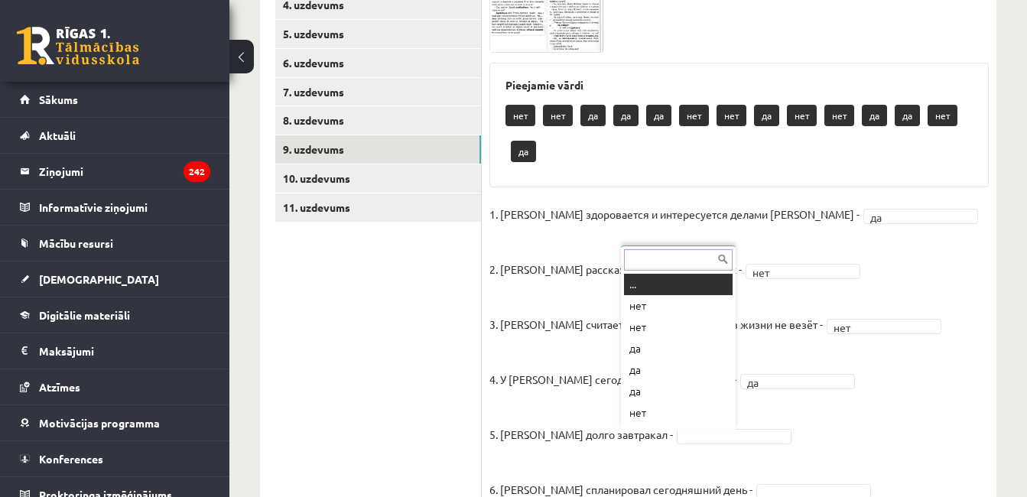
scroll to position [354, 0]
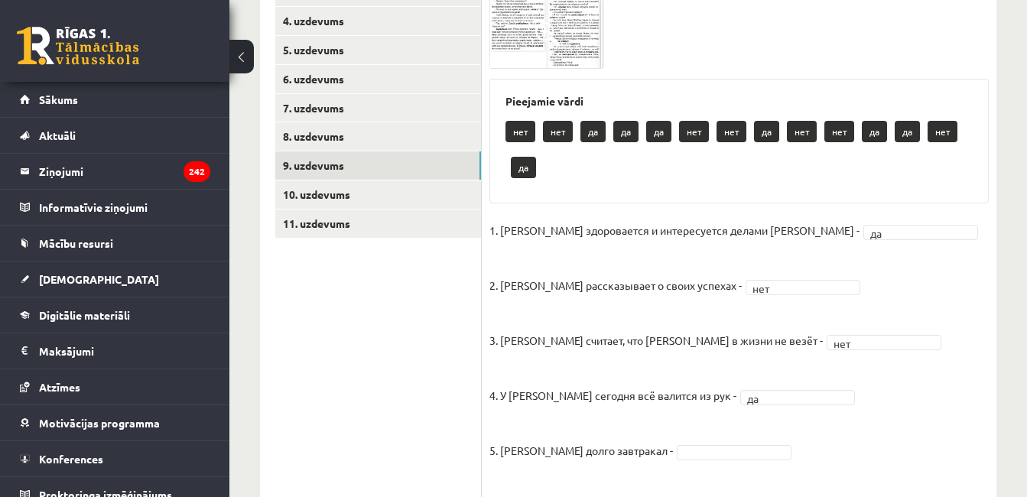
click at [553, 39] on span at bounding box center [547, 34] width 24 height 24
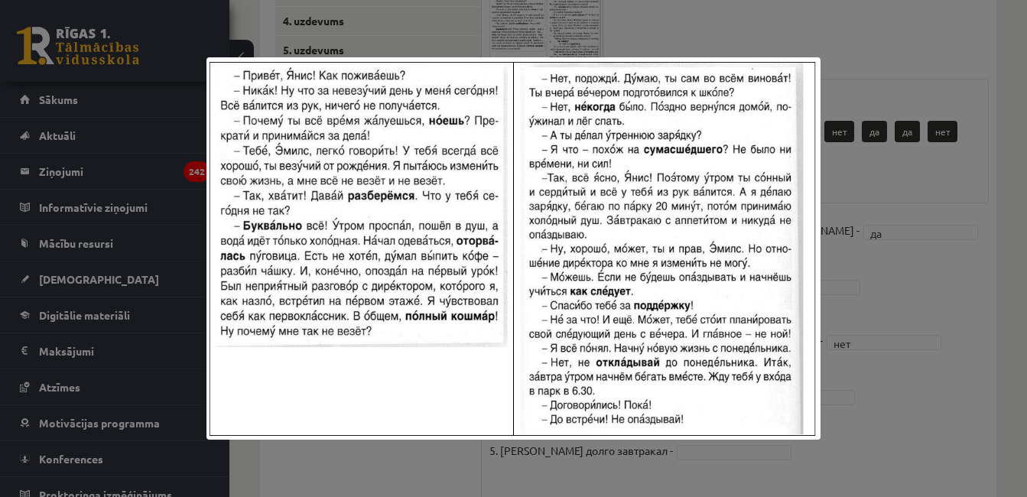
click at [923, 238] on div at bounding box center [513, 248] width 1027 height 497
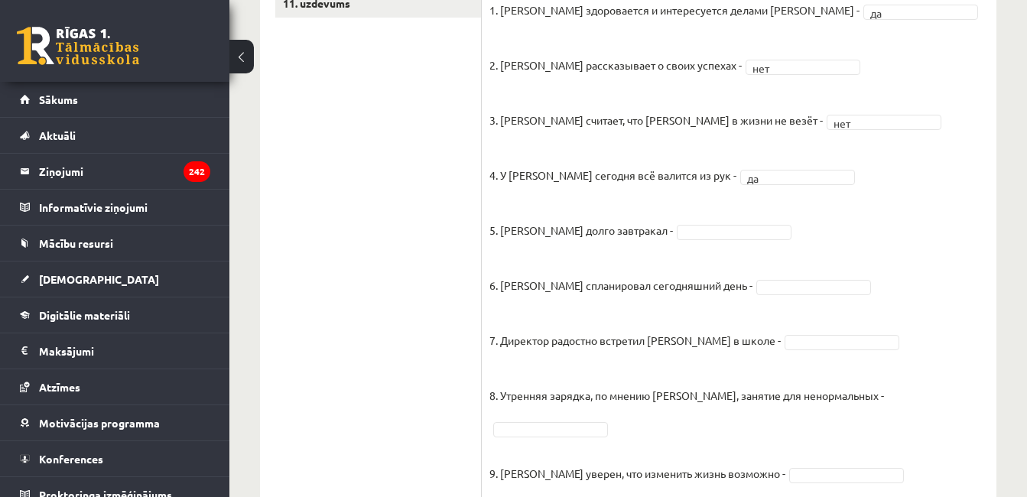
scroll to position [579, 0]
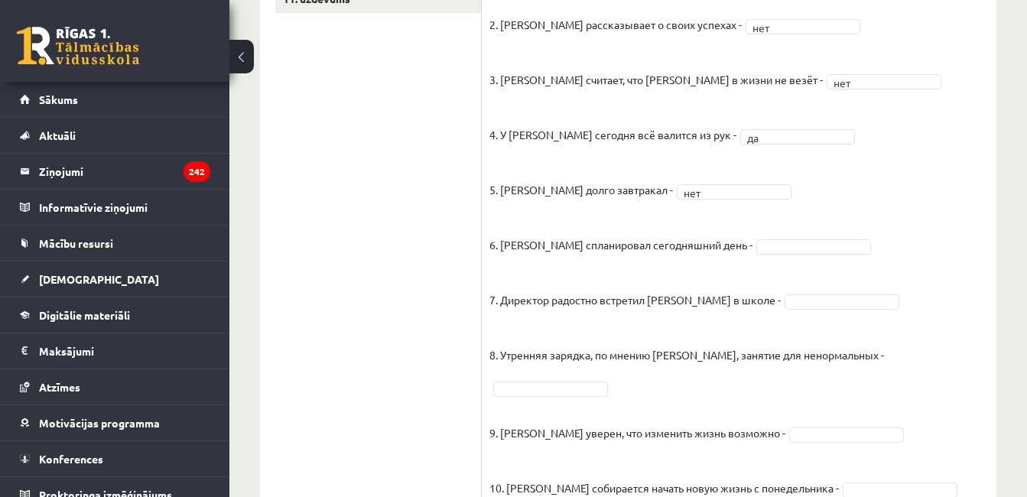
click at [797, 256] on fieldset "1. Эмилс здоровается и интересуется делами Яниса - да ** 2. Янис рассказывает о…" at bounding box center [740, 272] width 500 height 629
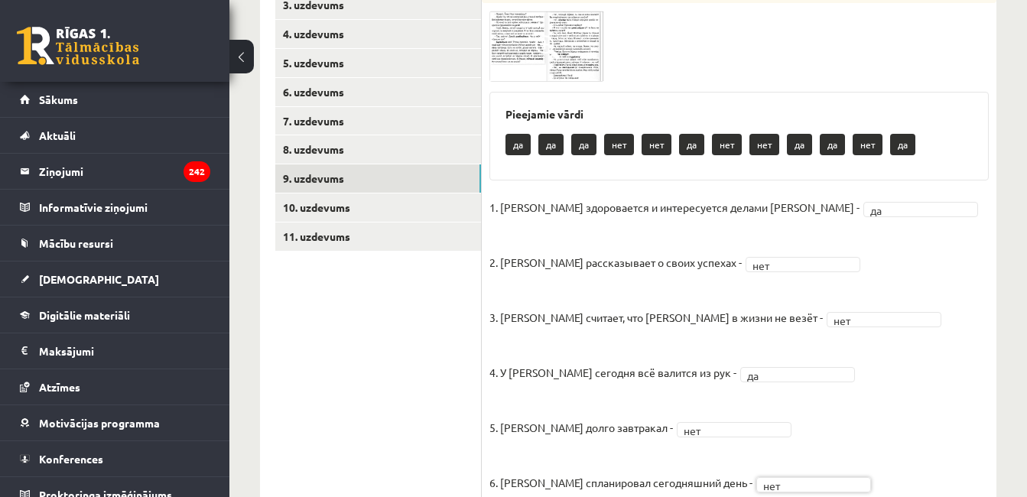
scroll to position [339, 0]
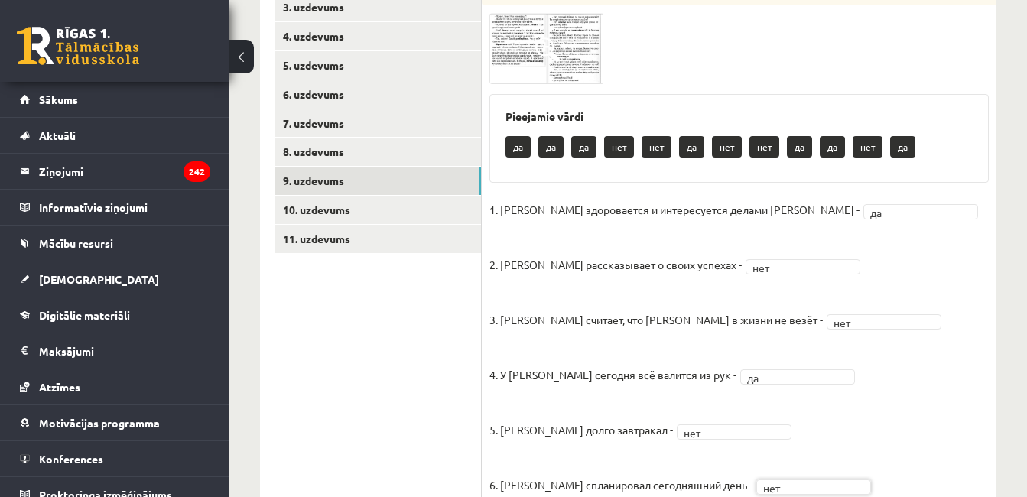
click at [553, 42] on span at bounding box center [547, 49] width 24 height 24
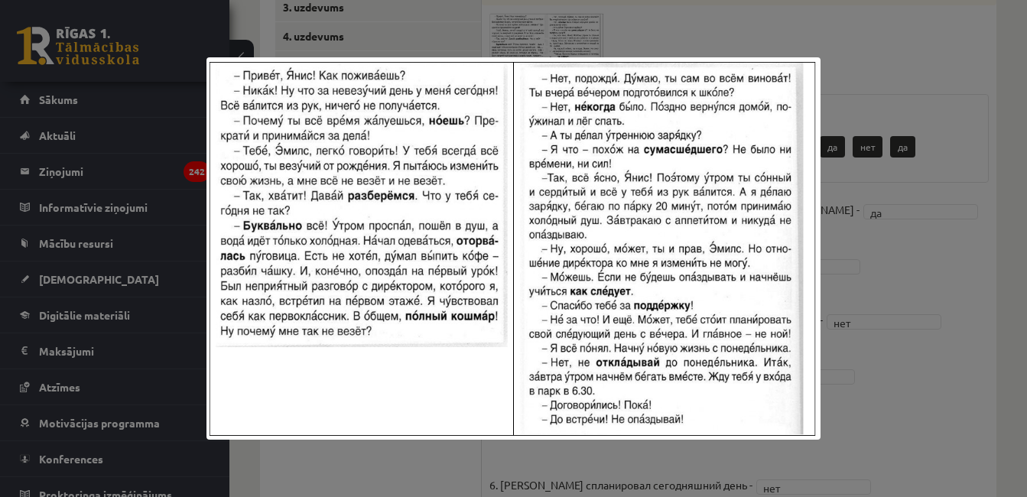
click at [969, 255] on div at bounding box center [513, 248] width 1027 height 497
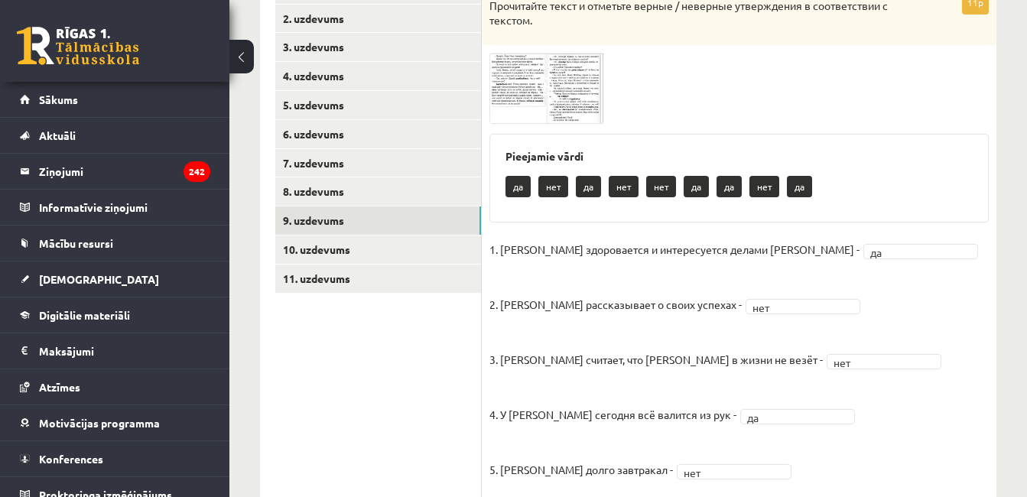
scroll to position [298, 0]
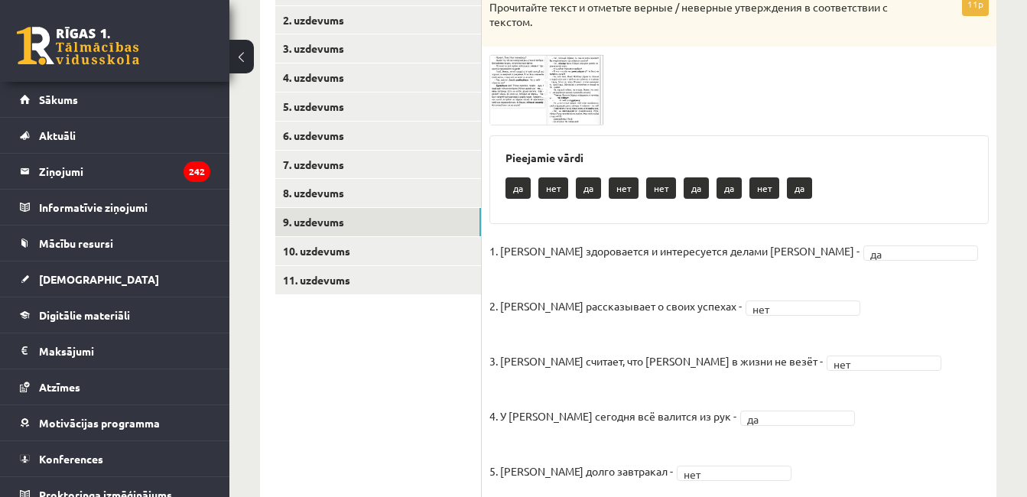
click at [544, 96] on span at bounding box center [547, 91] width 24 height 24
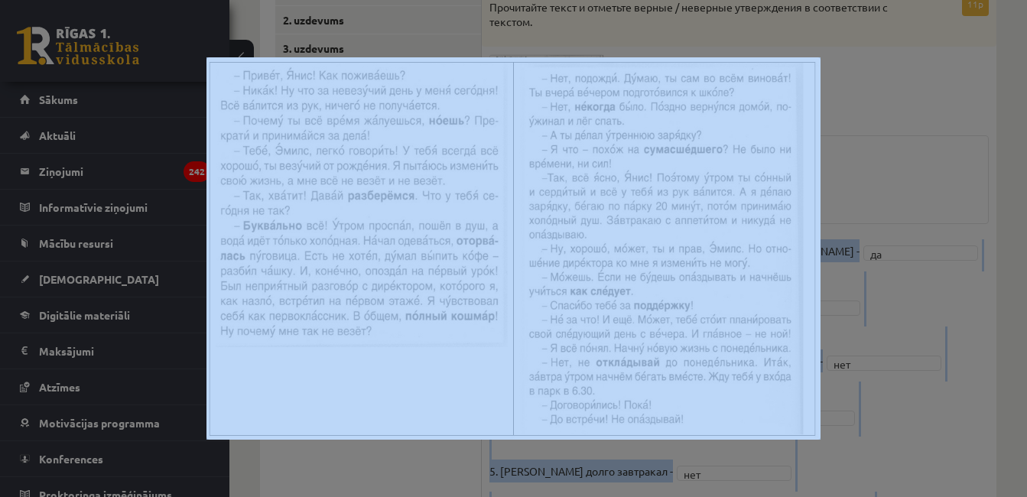
drag, startPoint x: 934, startPoint y: 174, endPoint x: 1033, endPoint y: 186, distance: 100.2
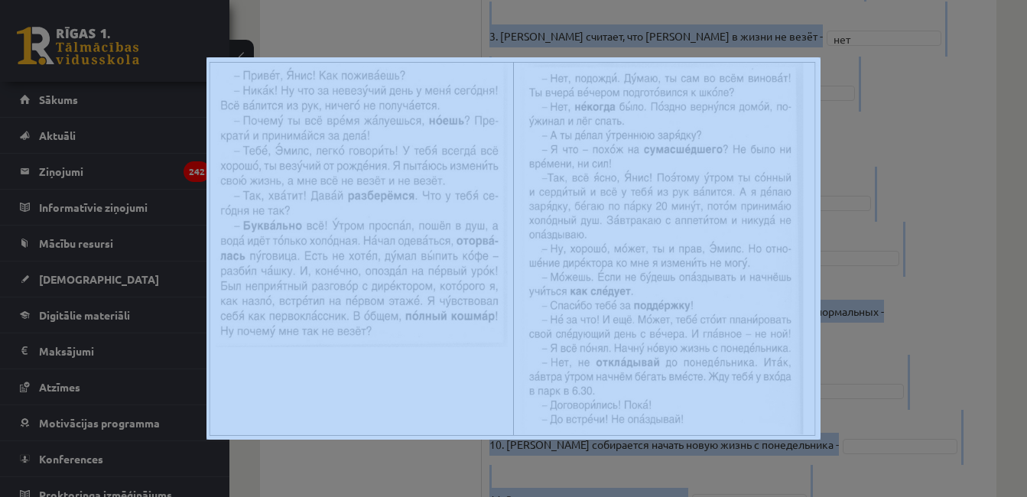
scroll to position [625, 0]
click at [1010, 321] on div at bounding box center [513, 248] width 1027 height 497
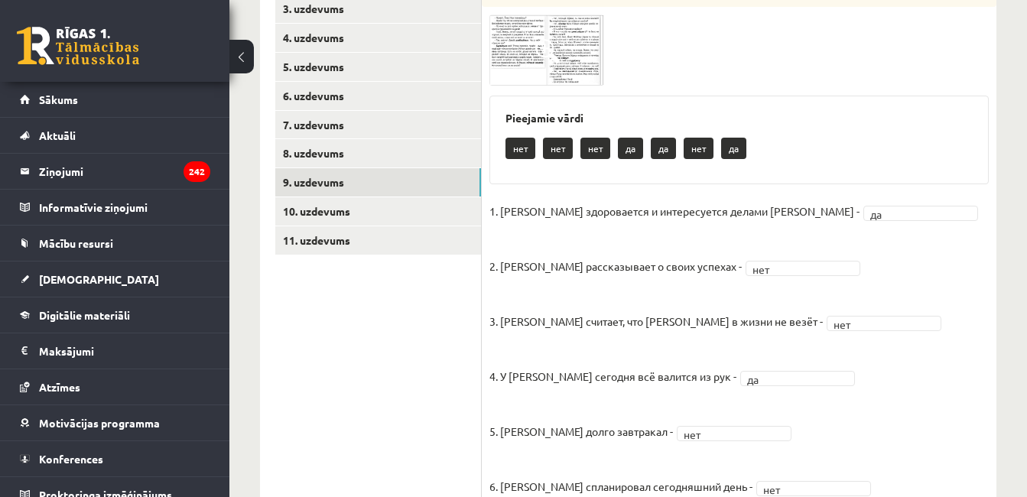
scroll to position [295, 0]
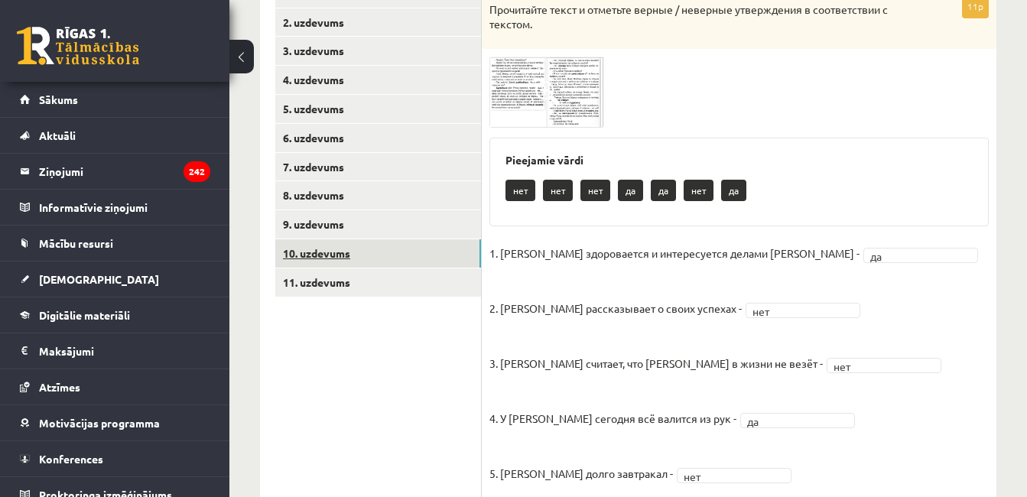
click at [312, 256] on link "10. uzdevums" at bounding box center [378, 253] width 206 height 28
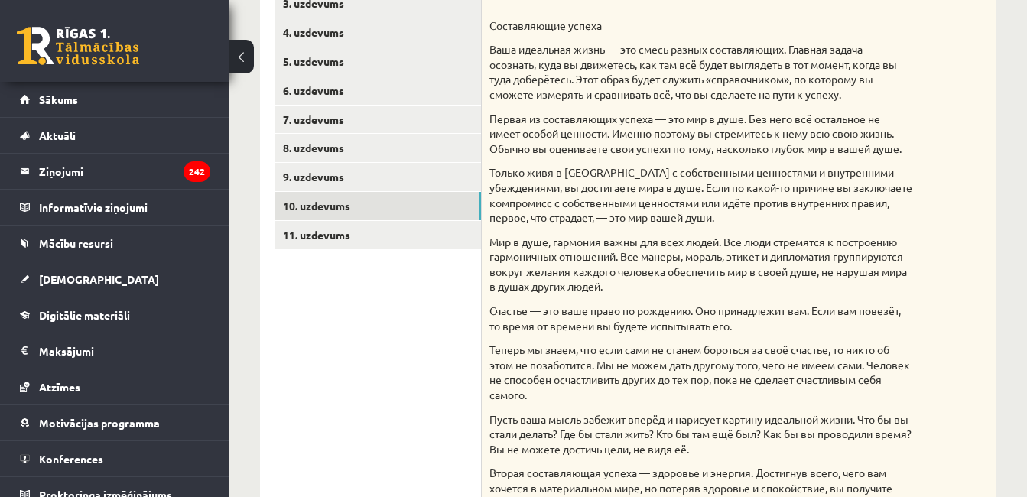
scroll to position [332, 0]
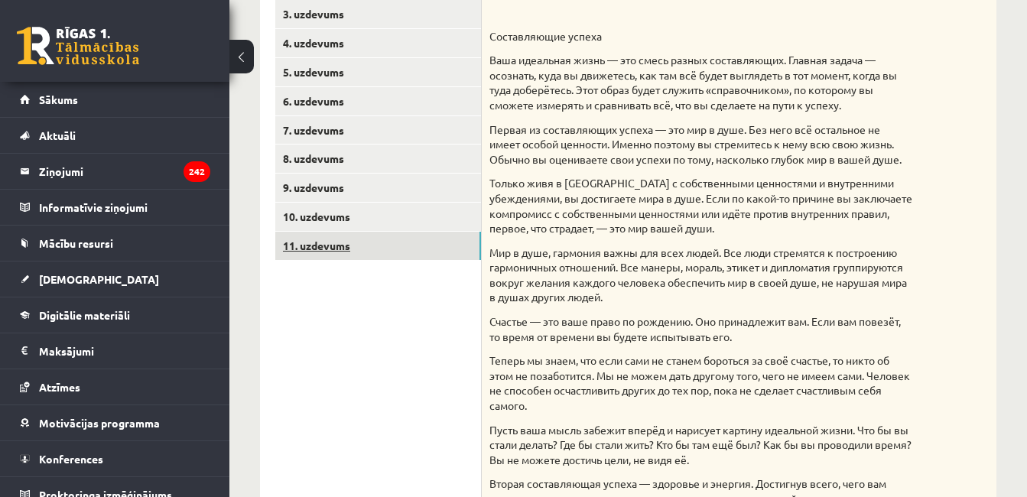
click at [418, 244] on link "11. uzdevums" at bounding box center [378, 246] width 206 height 28
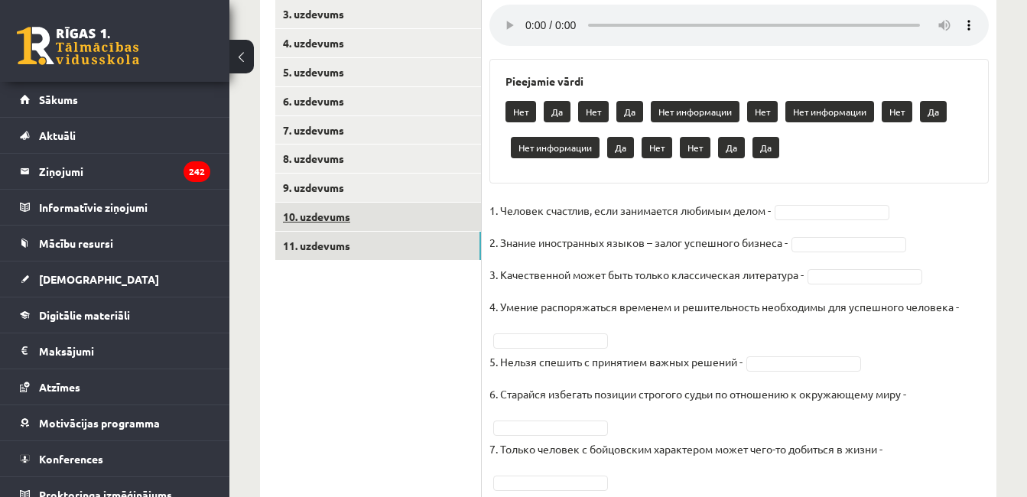
click at [430, 211] on link "10. uzdevums" at bounding box center [378, 217] width 206 height 28
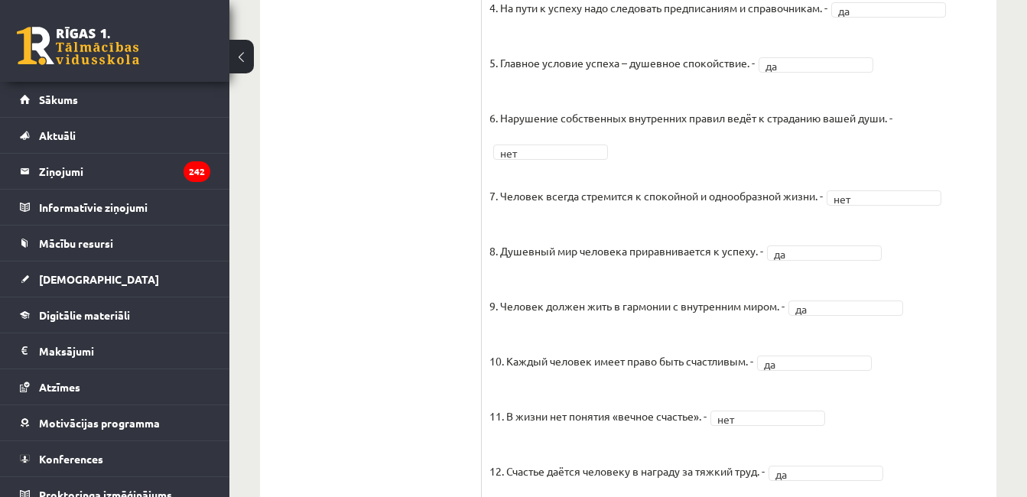
scroll to position [1311, 0]
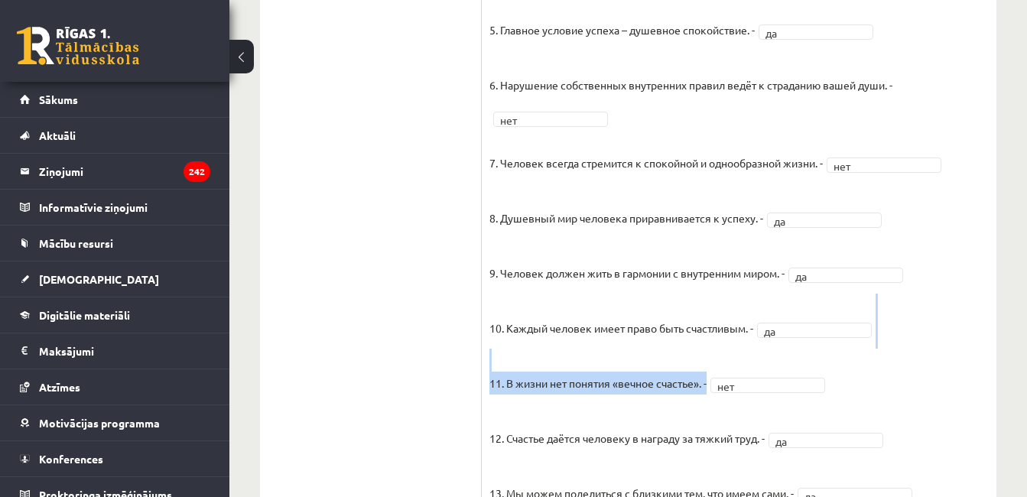
drag, startPoint x: 1026, startPoint y: 337, endPoint x: 1027, endPoint y: 363, distance: 26.8
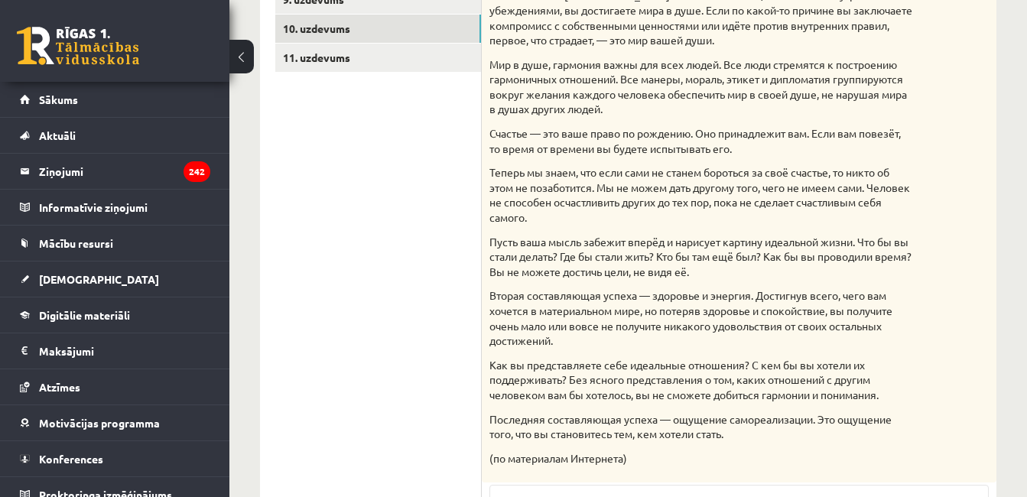
scroll to position [517, 0]
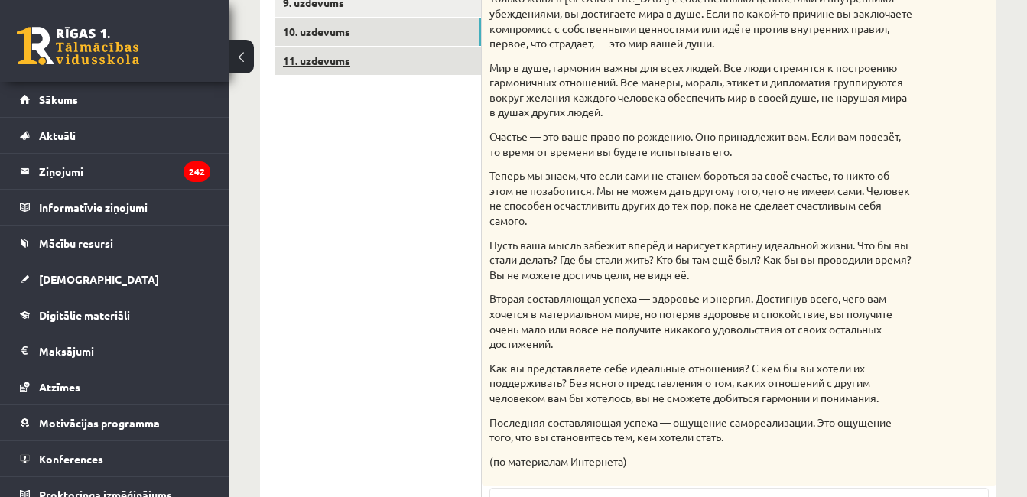
click at [441, 68] on link "11. uzdevums" at bounding box center [378, 61] width 206 height 28
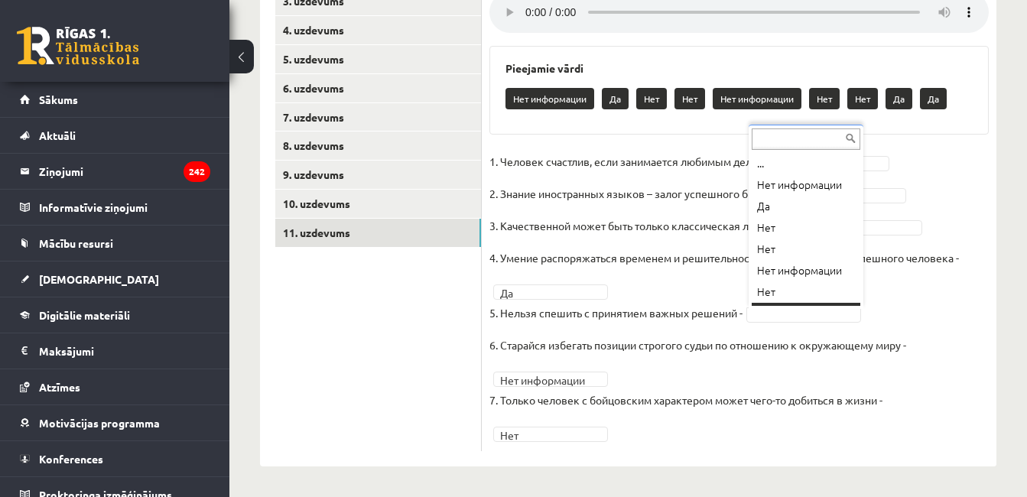
scroll to position [18, 0]
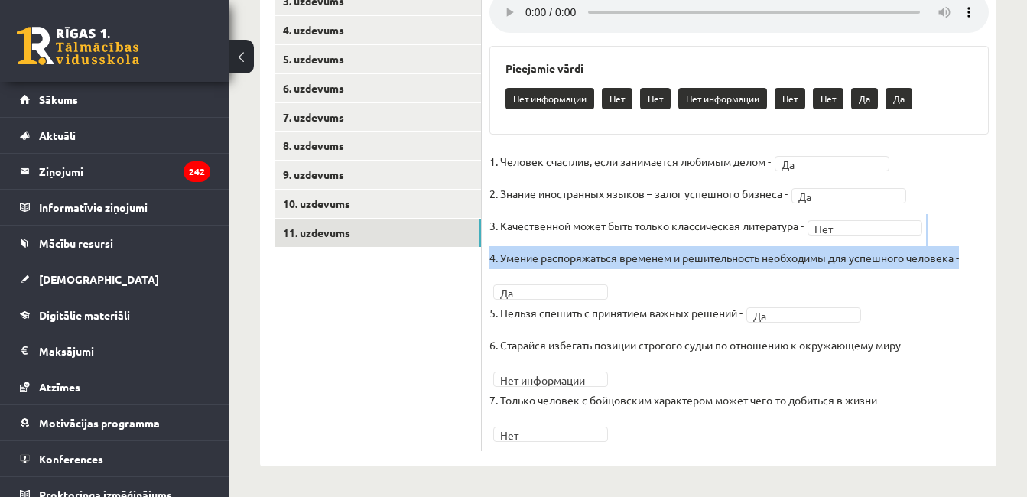
drag, startPoint x: 1027, startPoint y: 261, endPoint x: 1034, endPoint y: 210, distance: 51.8
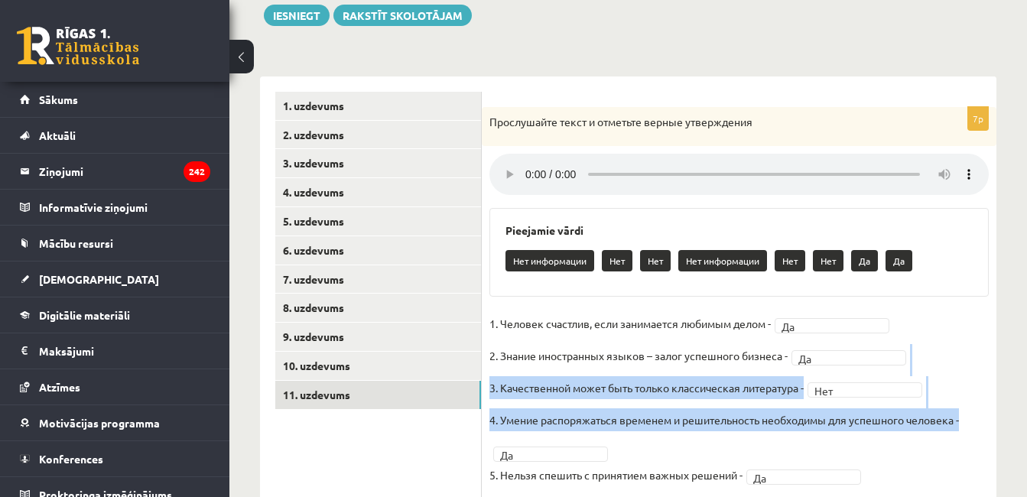
scroll to position [169, 0]
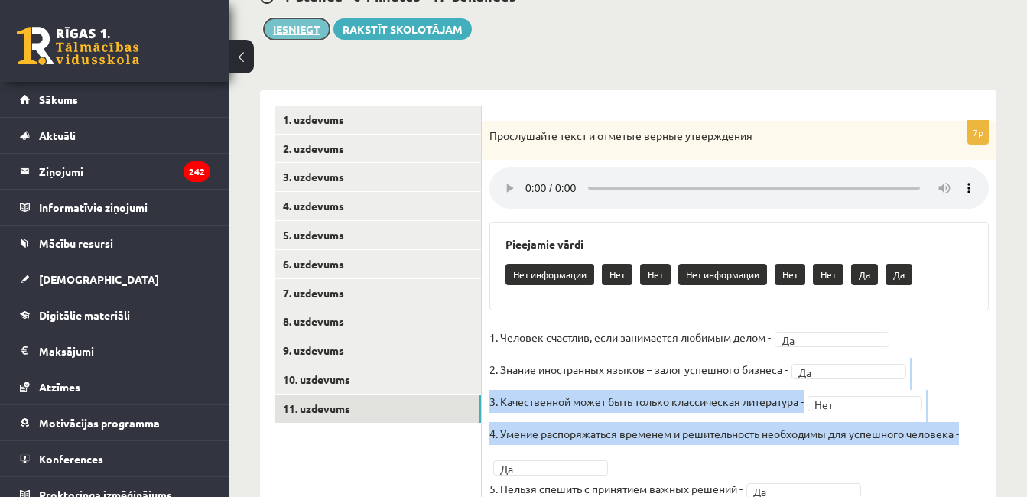
click at [303, 24] on button "Iesniegt" at bounding box center [297, 28] width 66 height 21
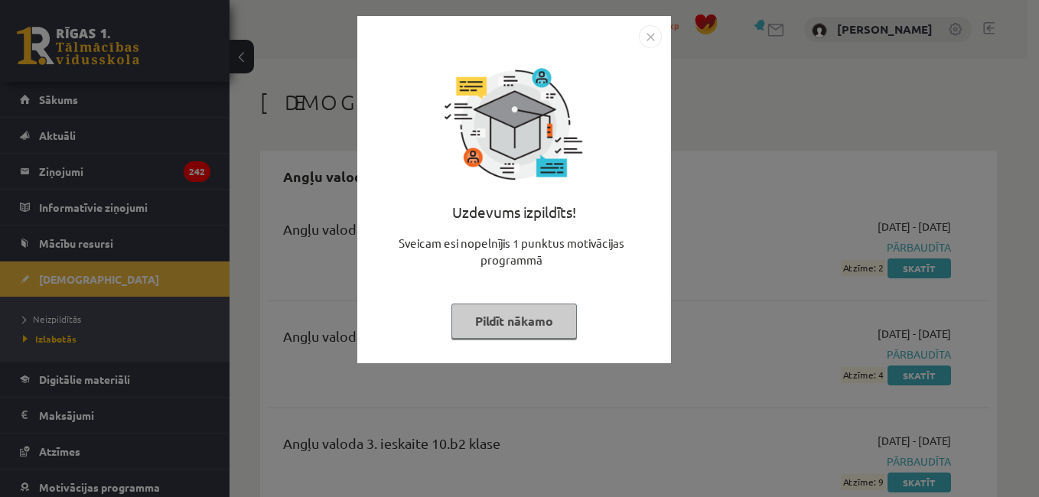
click at [651, 35] on img "Close" at bounding box center [650, 36] width 23 height 23
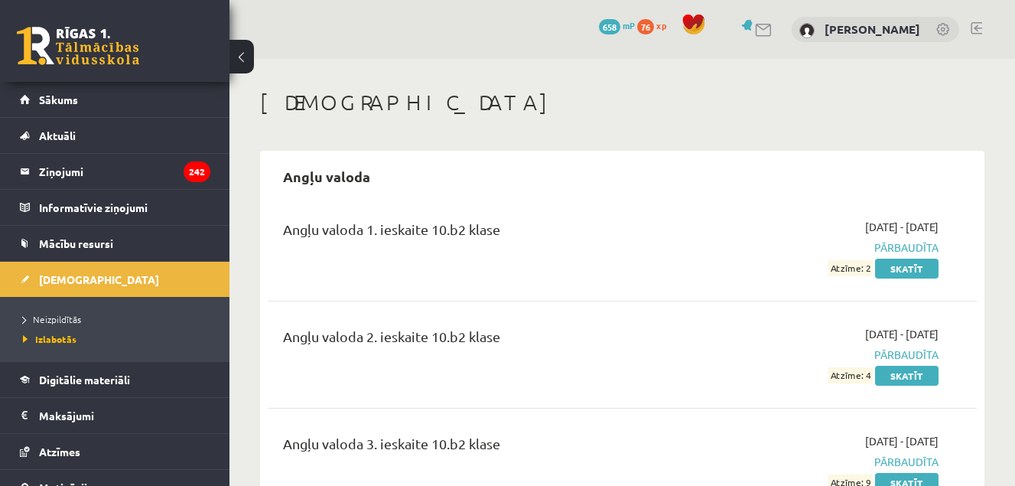
drag, startPoint x: 755, startPoint y: 93, endPoint x: 819, endPoint y: 112, distance: 66.1
click at [819, 112] on h1 "[DEMOGRAPHIC_DATA]" at bounding box center [622, 103] width 724 height 26
